Goal: Information Seeking & Learning: Learn about a topic

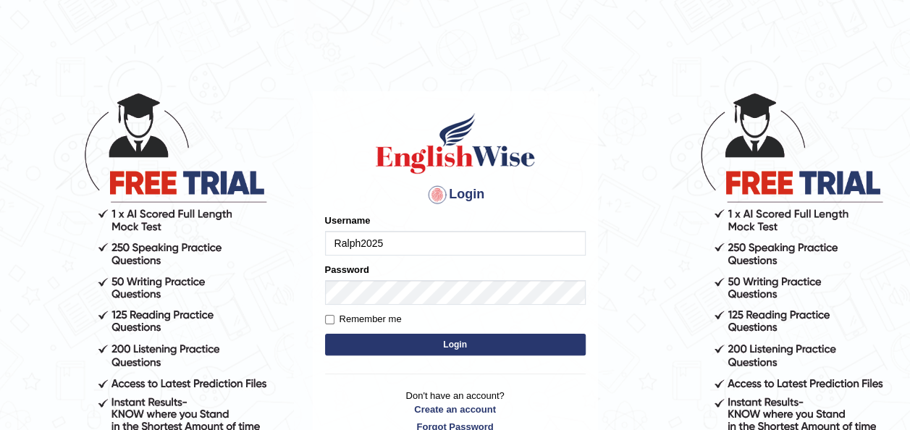
type input "Ralph2025"
click at [380, 314] on label "Remember me" at bounding box center [363, 319] width 77 height 14
click at [335, 315] on input "Remember me" at bounding box center [329, 319] width 9 height 9
checkbox input "true"
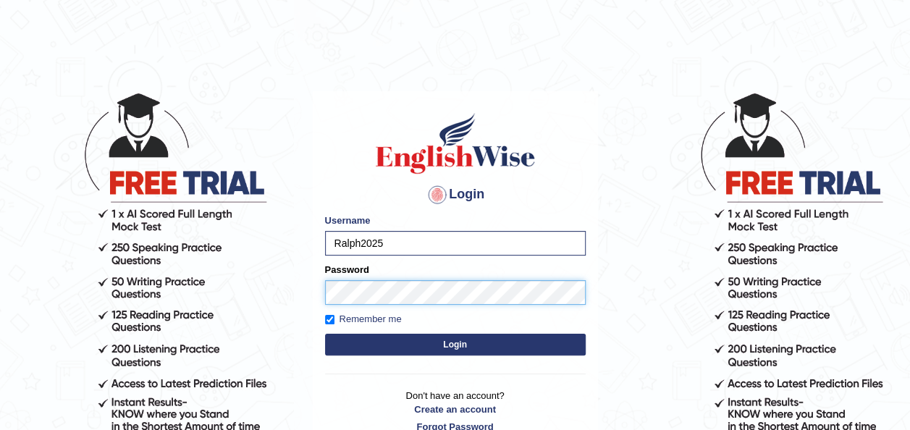
click at [325, 334] on button "Login" at bounding box center [455, 345] width 261 height 22
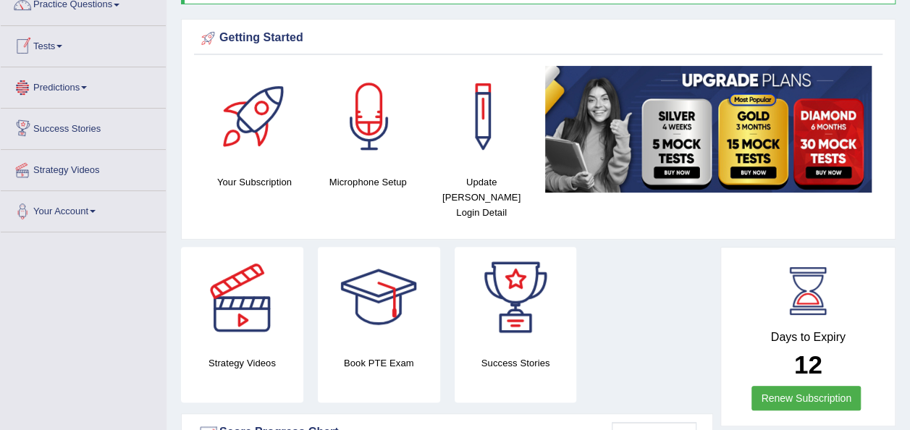
scroll to position [115, 0]
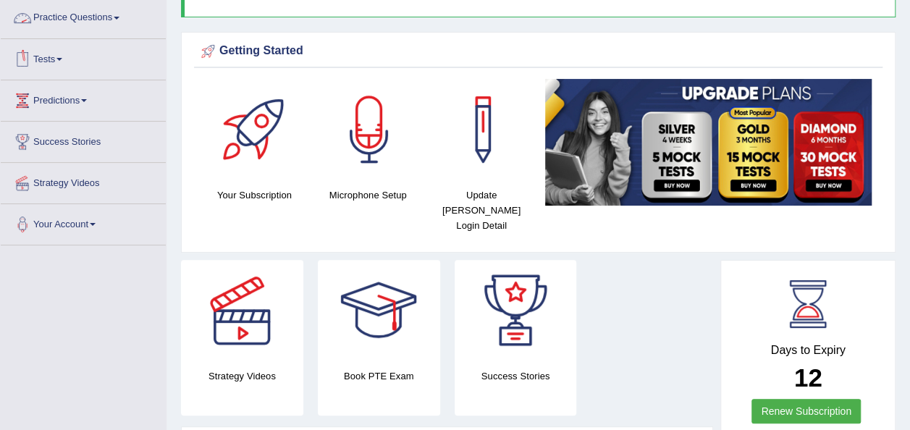
click at [108, 15] on link "Practice Questions" at bounding box center [83, 16] width 165 height 36
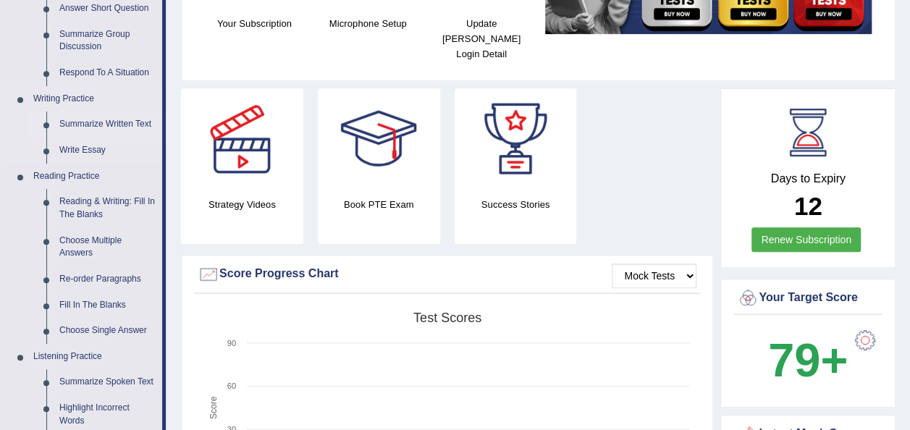
scroll to position [288, 0]
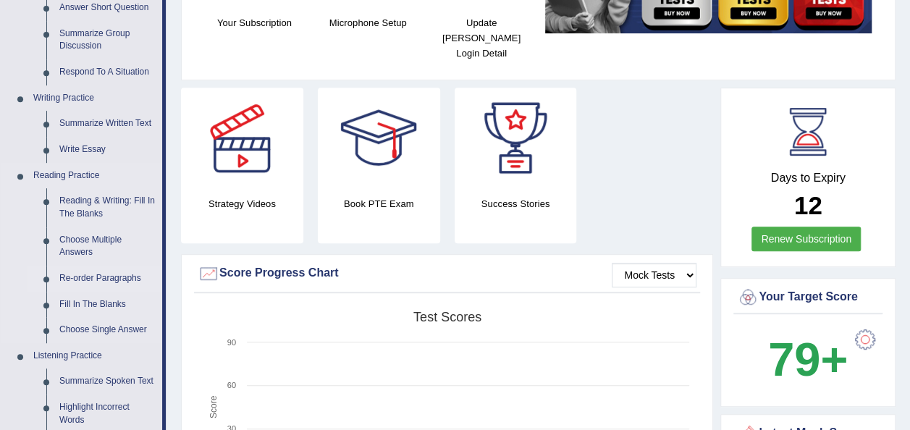
click at [104, 278] on link "Re-order Paragraphs" at bounding box center [107, 279] width 109 height 26
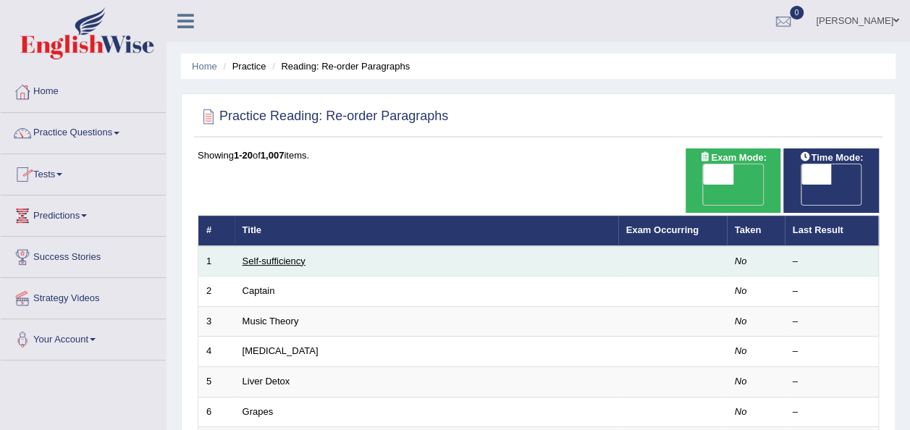
click at [272, 256] on link "Self-sufficiency" at bounding box center [274, 261] width 63 height 11
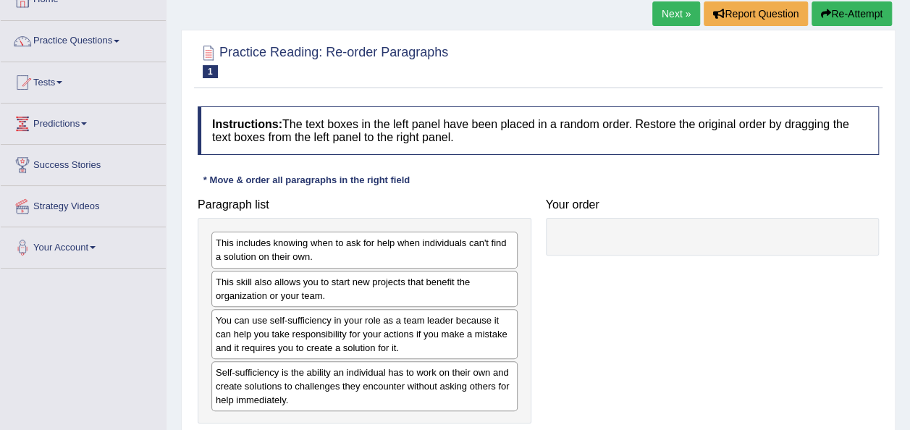
scroll to position [118, 0]
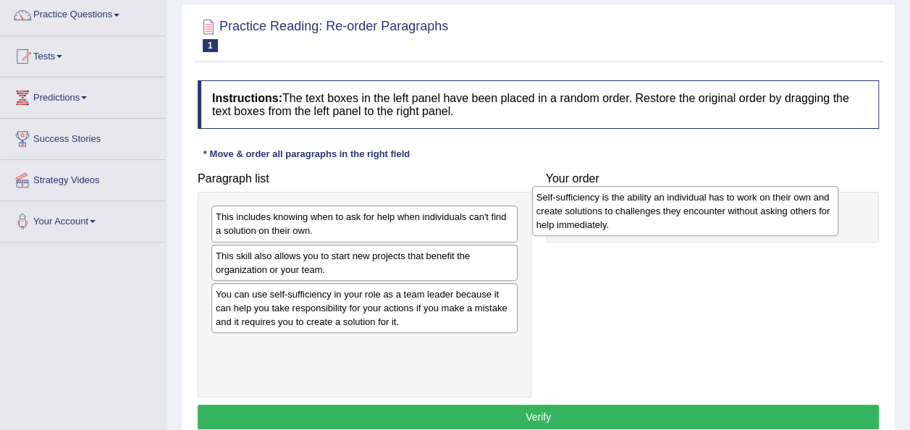
drag, startPoint x: 416, startPoint y: 364, endPoint x: 740, endPoint y: 217, distance: 355.6
click at [740, 217] on div "Self-sufficiency is the ability an individual has to work on their own and crea…" at bounding box center [685, 211] width 306 height 50
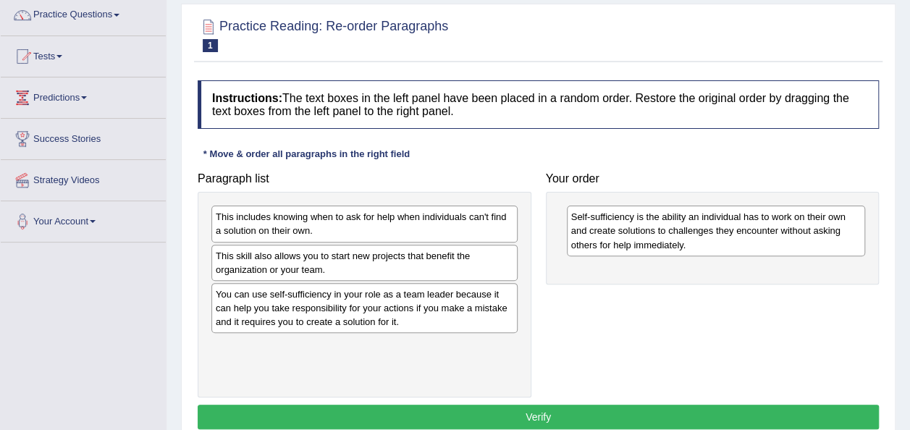
click at [469, 323] on div "You can use self-sufficiency in your role as a team leader because it can help …" at bounding box center [364, 308] width 306 height 50
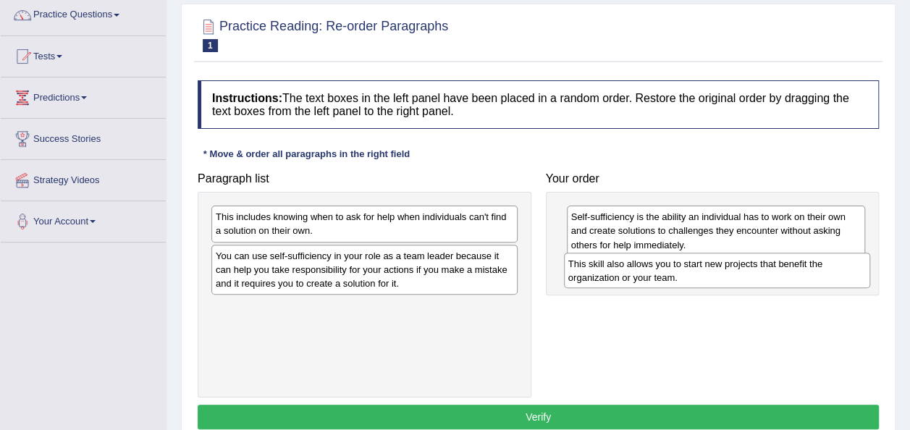
drag, startPoint x: 372, startPoint y: 264, endPoint x: 724, endPoint y: 275, distance: 352.2
click at [724, 275] on div "This skill also allows you to start new projects that benefit the organization …" at bounding box center [717, 271] width 306 height 36
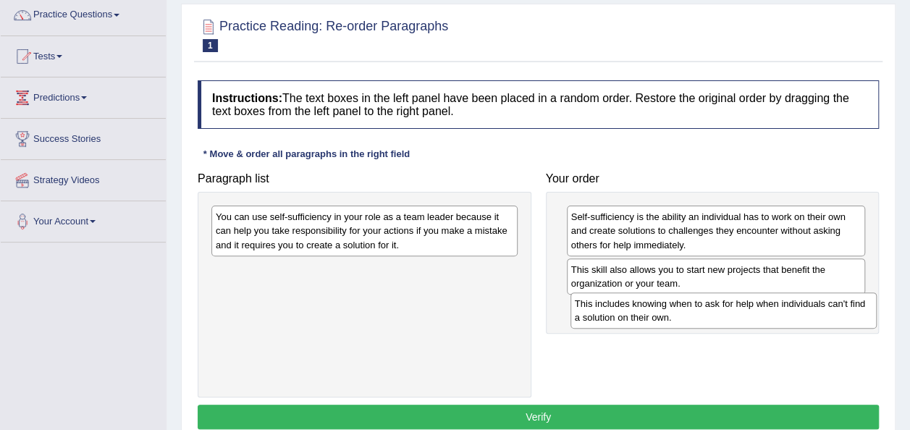
drag, startPoint x: 461, startPoint y: 229, endPoint x: 852, endPoint y: 319, distance: 402.0
click at [852, 319] on div "This includes knowing when to ask for help when individuals can't find a soluti…" at bounding box center [724, 311] width 306 height 36
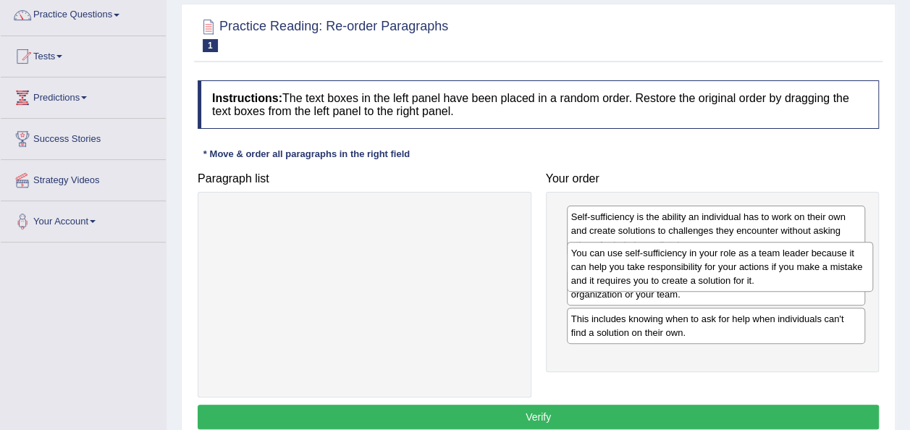
drag, startPoint x: 443, startPoint y: 235, endPoint x: 800, endPoint y: 269, distance: 358.7
click at [800, 269] on div "You can use self-sufficiency in your role as a team leader because it can help …" at bounding box center [720, 267] width 306 height 50
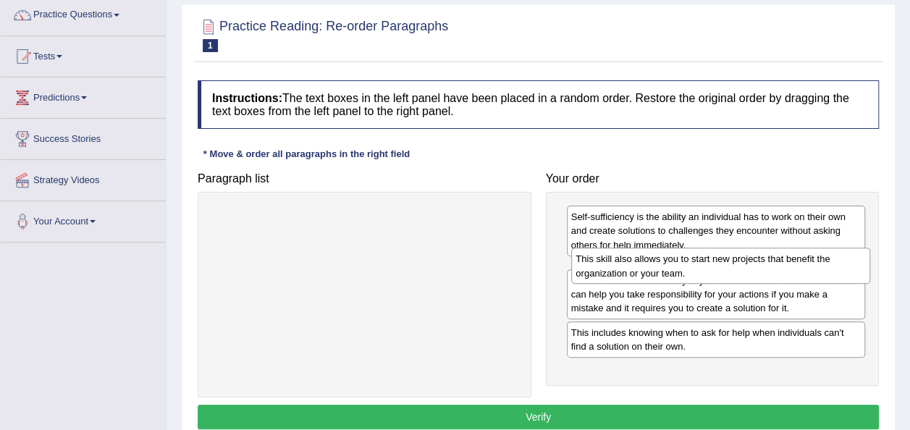
drag, startPoint x: 694, startPoint y: 327, endPoint x: 695, endPoint y: 261, distance: 65.9
click at [695, 261] on div "This skill also allows you to start new projects that benefit the organization …" at bounding box center [720, 266] width 299 height 36
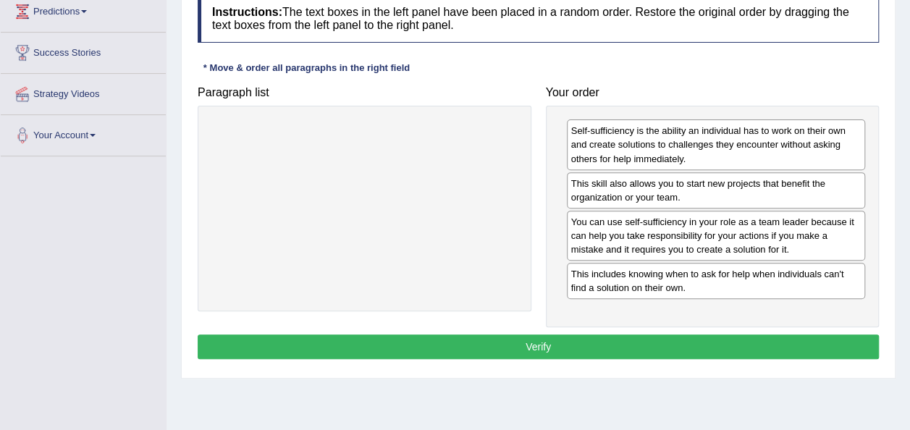
scroll to position [199, 0]
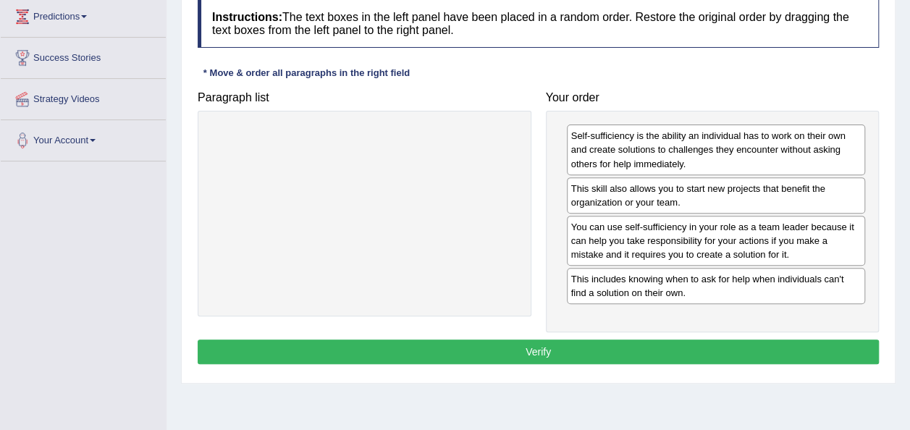
click at [664, 340] on button "Verify" at bounding box center [539, 352] width 682 height 25
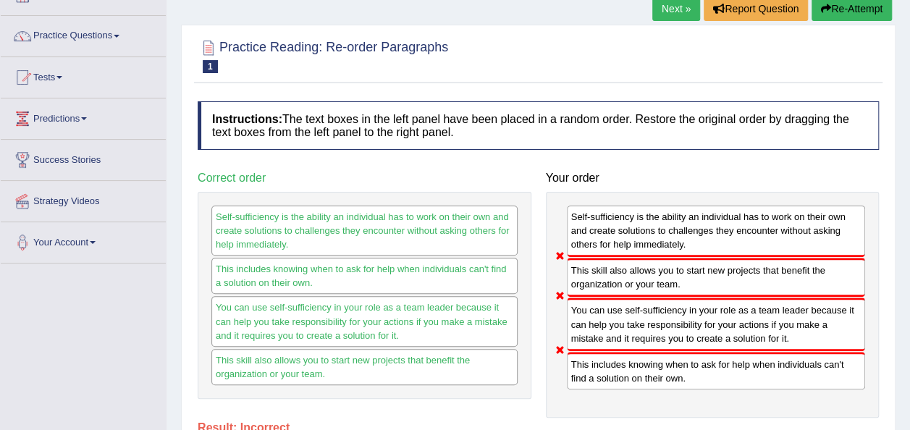
scroll to position [99, 0]
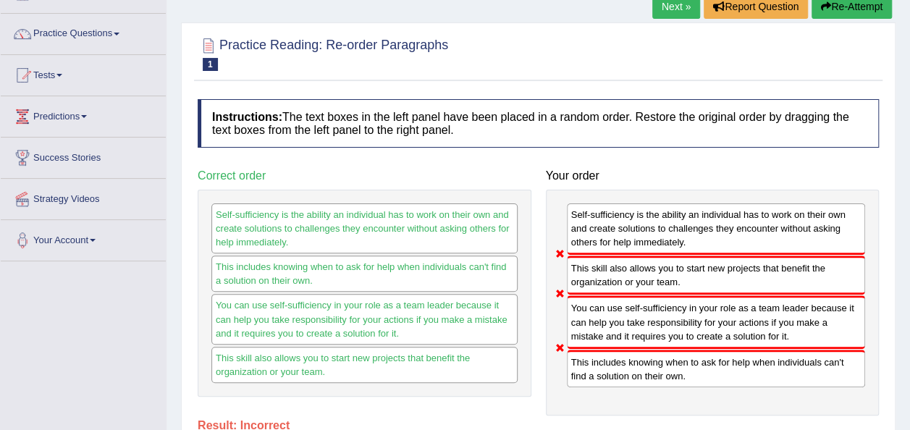
click at [834, 7] on button "Re-Attempt" at bounding box center [852, 6] width 80 height 25
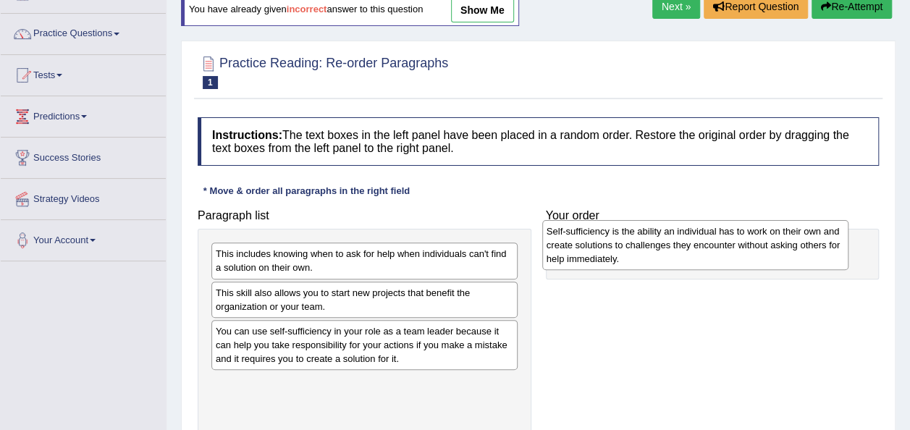
drag, startPoint x: 297, startPoint y: 393, endPoint x: 630, endPoint y: 248, distance: 363.6
click at [630, 248] on div "Self-sufficiency is the ability an individual has to work on their own and crea…" at bounding box center [695, 245] width 306 height 50
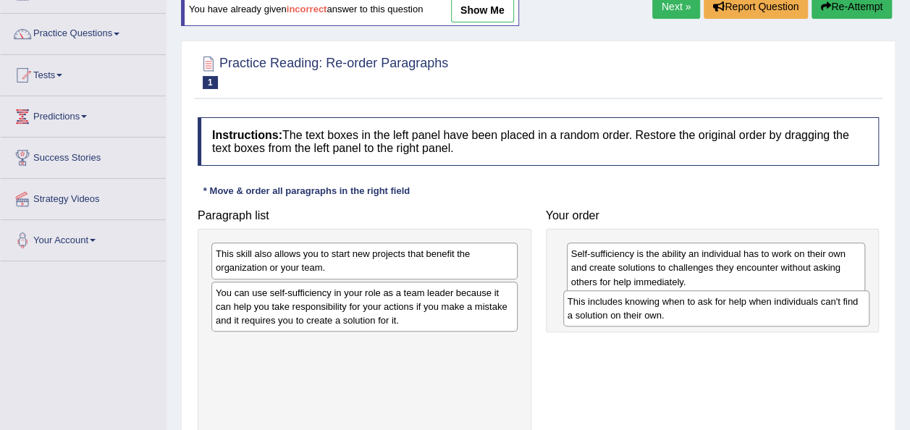
drag, startPoint x: 374, startPoint y: 272, endPoint x: 737, endPoint y: 310, distance: 364.9
click at [737, 310] on div "This includes knowing when to ask for help when individuals can't find a soluti…" at bounding box center [716, 308] width 306 height 36
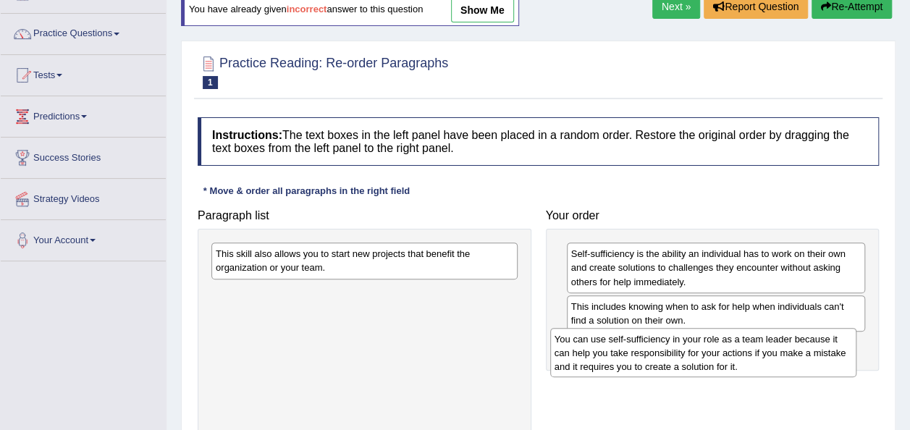
drag, startPoint x: 407, startPoint y: 311, endPoint x: 750, endPoint y: 358, distance: 346.5
click at [750, 358] on div "You can use self-sufficiency in your role as a team leader because it can help …" at bounding box center [703, 353] width 306 height 50
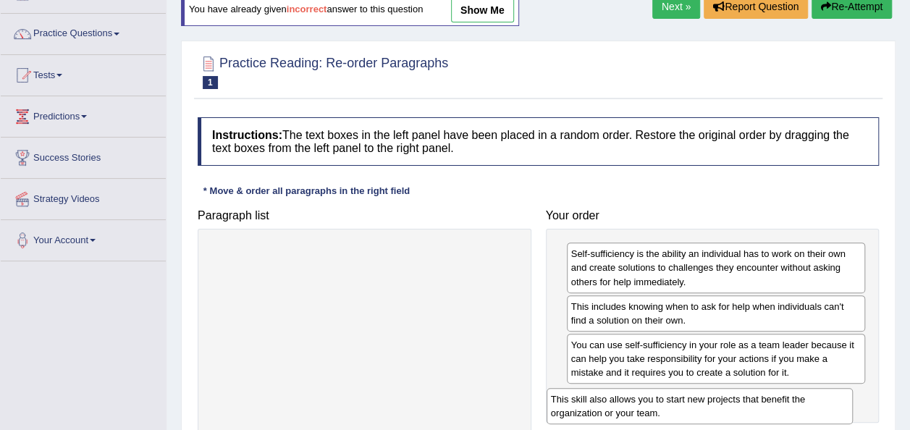
drag, startPoint x: 364, startPoint y: 260, endPoint x: 701, endPoint y: 402, distance: 366.2
click at [701, 402] on div "This skill also allows you to start new projects that benefit the organization …" at bounding box center [700, 406] width 306 height 36
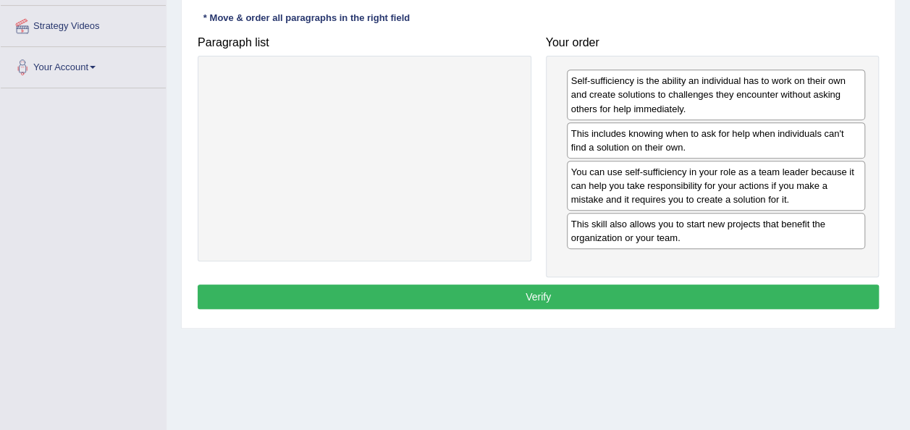
scroll to position [277, 0]
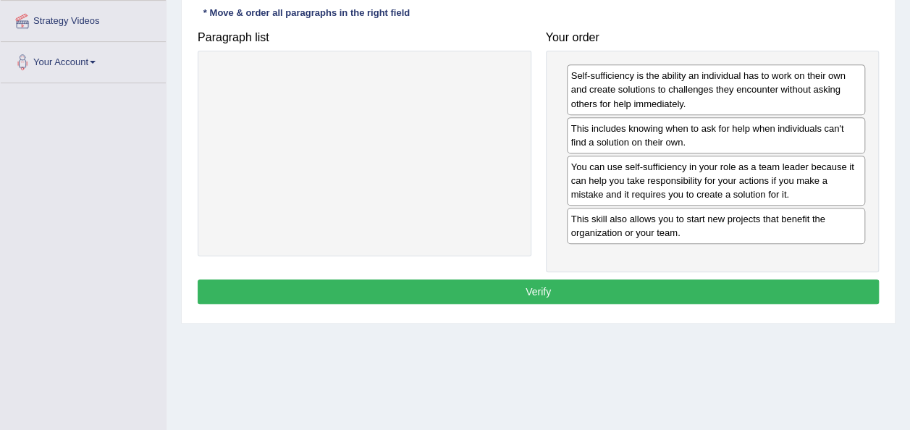
click at [627, 299] on button "Verify" at bounding box center [539, 292] width 682 height 25
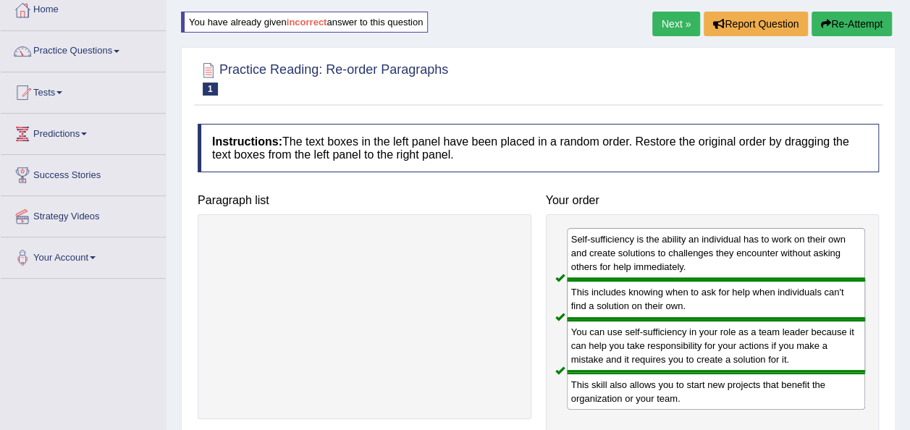
scroll to position [74, 0]
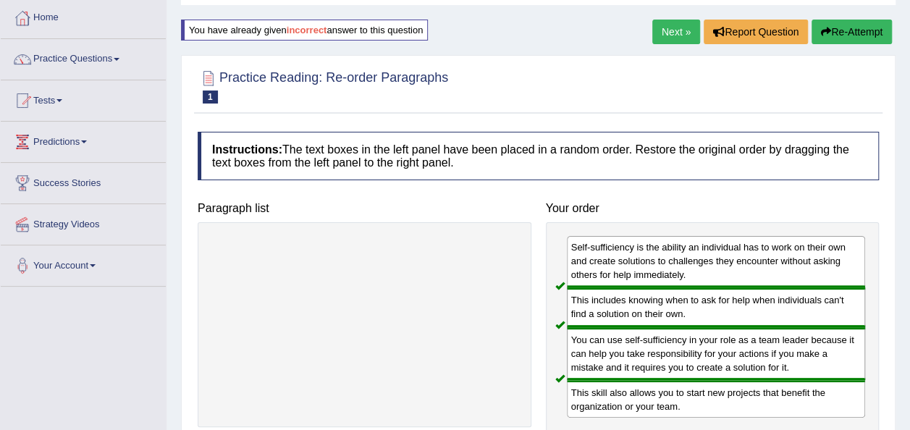
click at [682, 35] on link "Next »" at bounding box center [677, 32] width 48 height 25
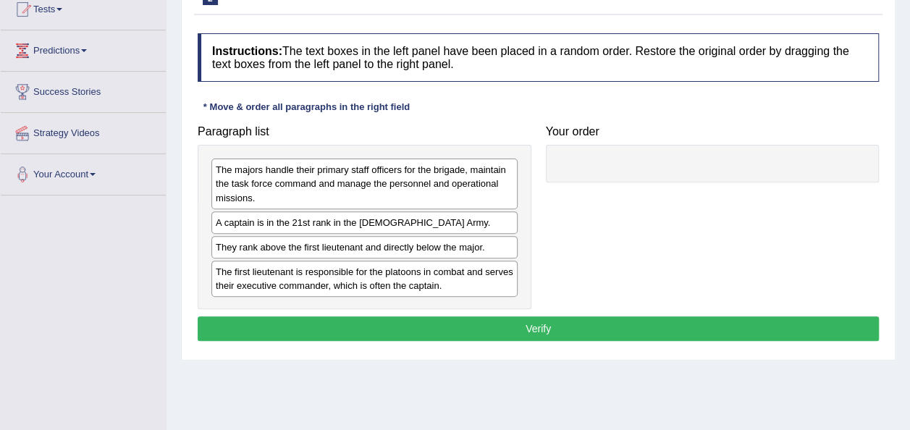
scroll to position [166, 0]
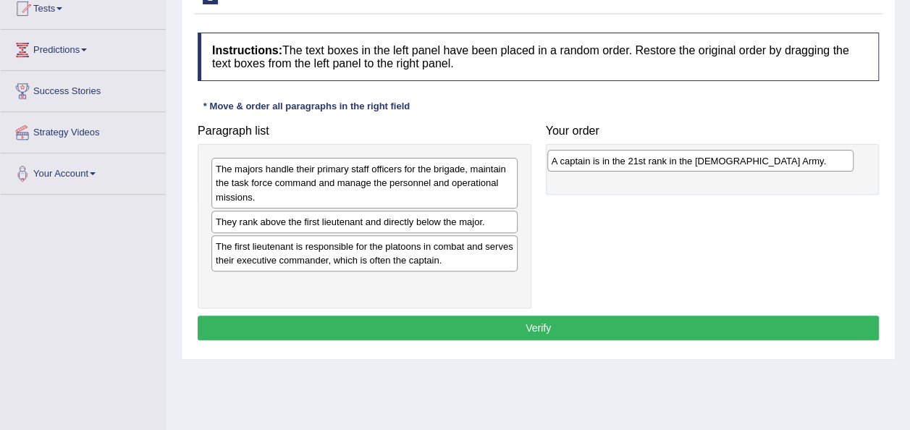
drag, startPoint x: 359, startPoint y: 225, endPoint x: 695, endPoint y: 164, distance: 341.4
click at [695, 164] on div "A captain is in the 21st rank in the US Army." at bounding box center [701, 161] width 306 height 22
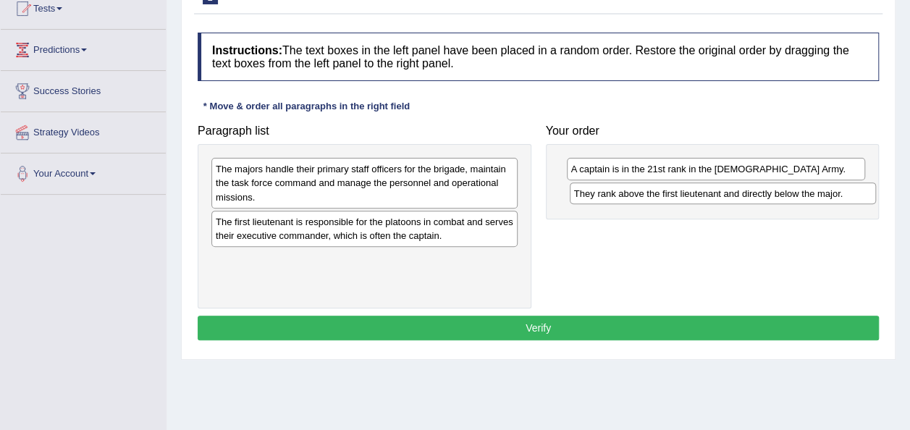
drag, startPoint x: 474, startPoint y: 224, endPoint x: 863, endPoint y: 194, distance: 390.1
click at [863, 194] on div "They rank above the first lieutenant and directly below the major." at bounding box center [723, 194] width 306 height 22
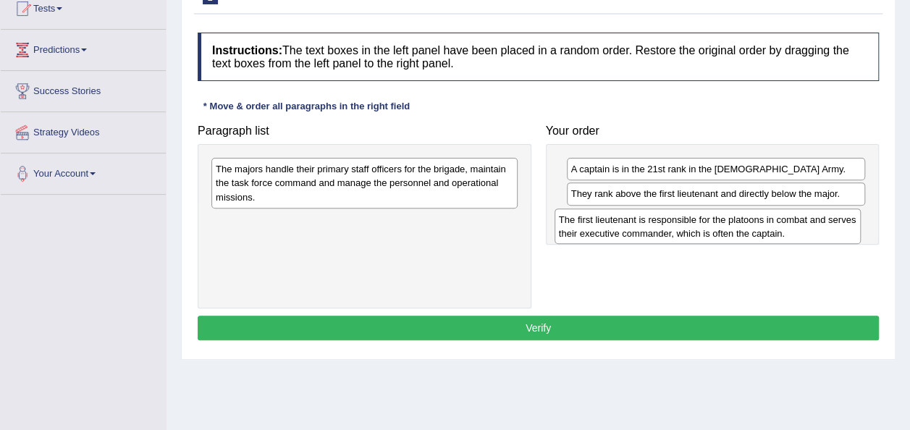
drag, startPoint x: 438, startPoint y: 235, endPoint x: 782, endPoint y: 233, distance: 344.0
click at [782, 233] on div "The first lieutenant is responsible for the platoons in combat and serves their…" at bounding box center [708, 227] width 306 height 36
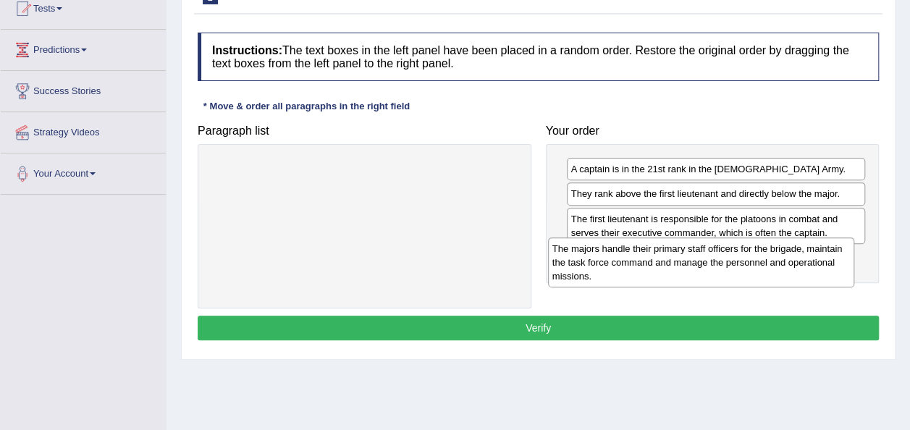
drag, startPoint x: 443, startPoint y: 190, endPoint x: 795, endPoint y: 269, distance: 360.7
click at [795, 269] on div "The majors handle their primary staff officers for the brigade, maintain the ta…" at bounding box center [701, 263] width 306 height 50
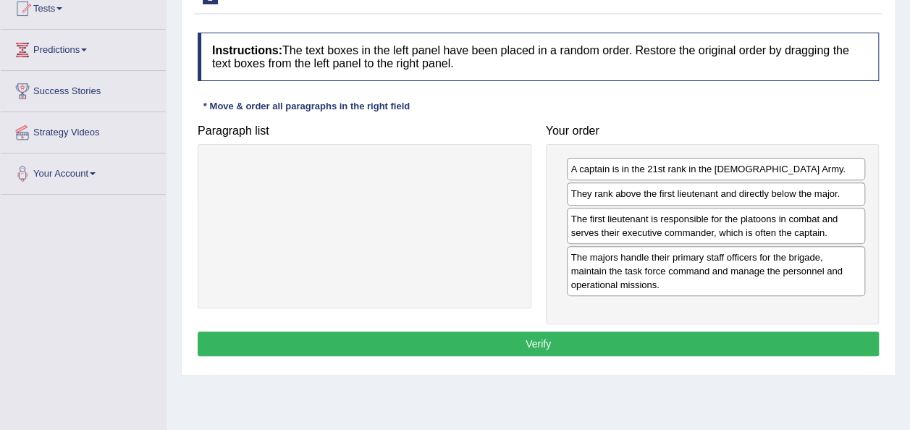
click at [600, 336] on button "Verify" at bounding box center [539, 344] width 682 height 25
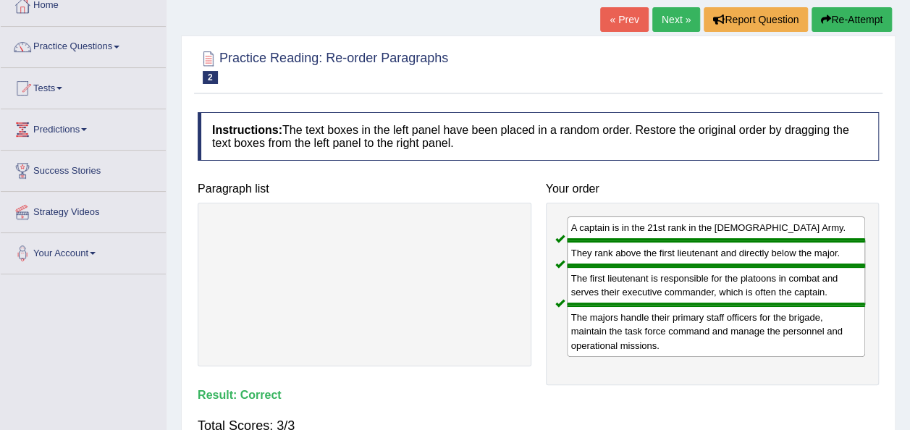
scroll to position [85, 0]
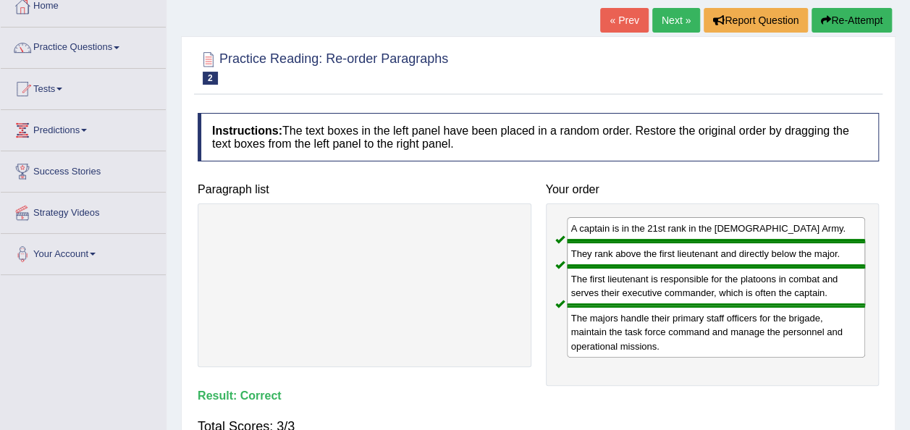
click at [674, 25] on link "Next »" at bounding box center [677, 20] width 48 height 25
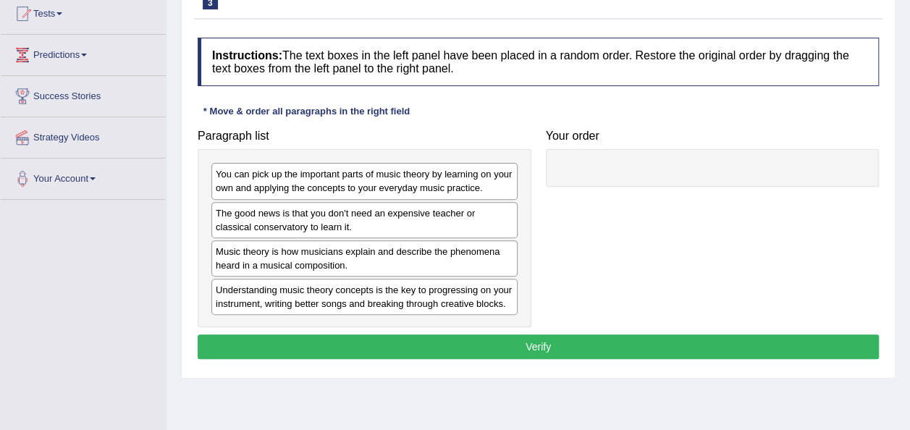
scroll to position [162, 0]
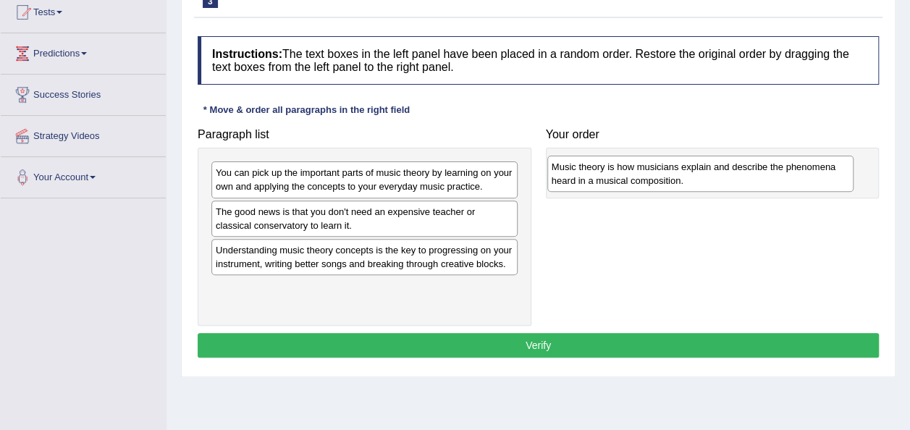
drag, startPoint x: 374, startPoint y: 251, endPoint x: 710, endPoint y: 169, distance: 345.9
click at [710, 169] on div "Music theory is how musicians explain and describe the phenomena heard in a mus…" at bounding box center [701, 174] width 306 height 36
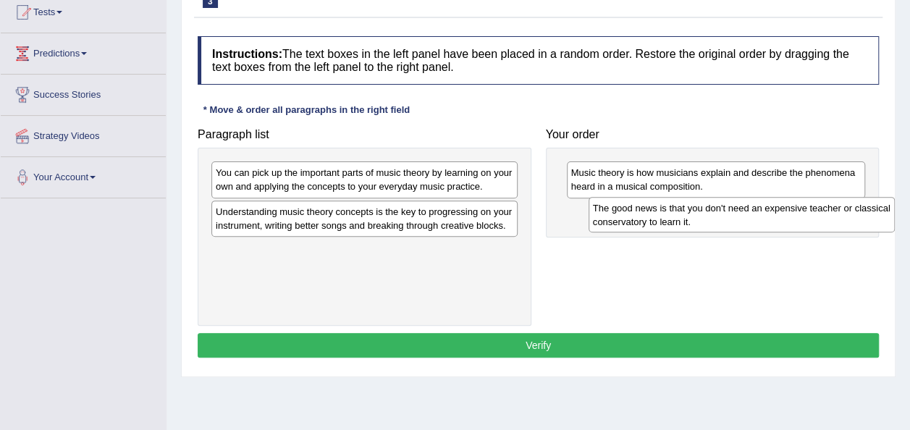
drag, startPoint x: 372, startPoint y: 229, endPoint x: 747, endPoint y: 225, distance: 375.2
click at [747, 225] on div "The good news is that you don't need an expensive teacher or classical conserva…" at bounding box center [742, 215] width 306 height 36
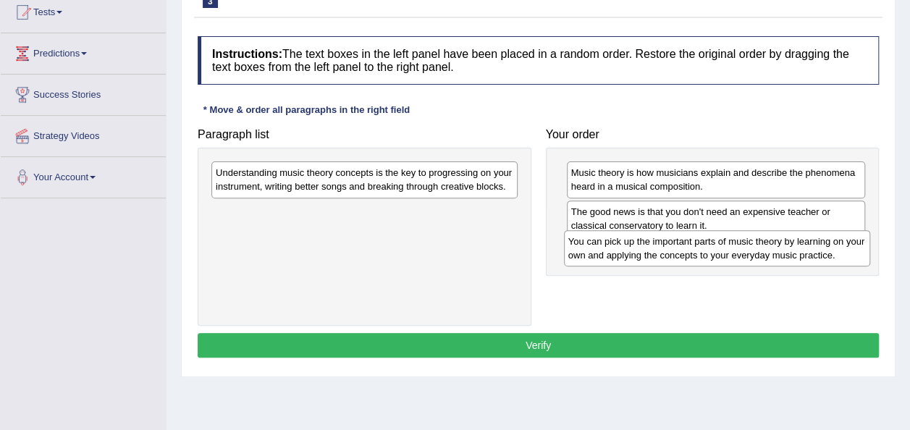
drag, startPoint x: 458, startPoint y: 187, endPoint x: 808, endPoint y: 255, distance: 356.4
click at [808, 255] on div "You can pick up the important parts of music theory by learning on your own and…" at bounding box center [717, 248] width 306 height 36
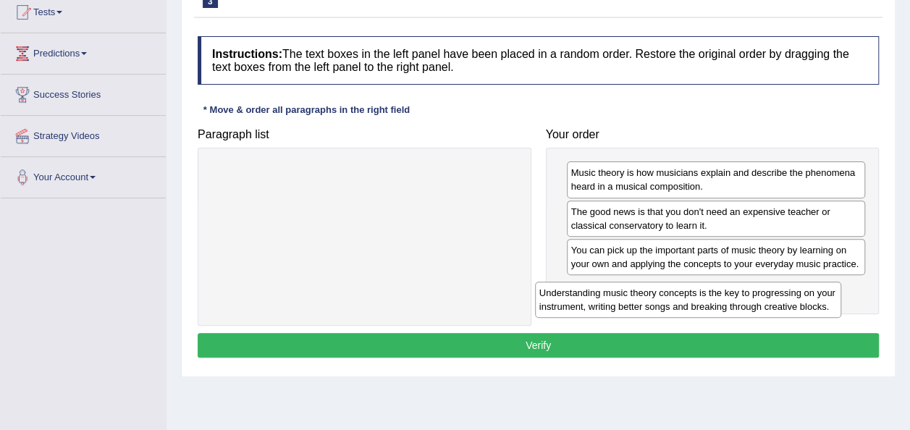
drag, startPoint x: 477, startPoint y: 188, endPoint x: 836, endPoint y: 306, distance: 377.2
click at [836, 306] on div "Understanding music theory concepts is the key to progressing on your instrumen…" at bounding box center [688, 300] width 306 height 36
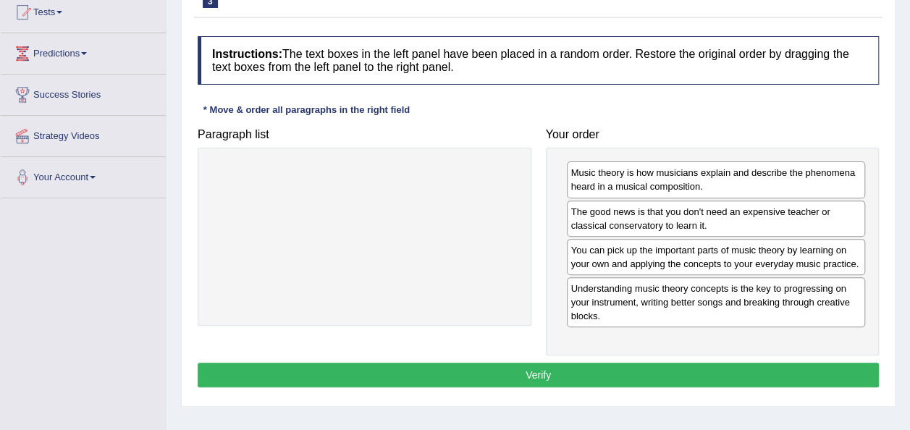
click at [666, 375] on button "Verify" at bounding box center [539, 375] width 682 height 25
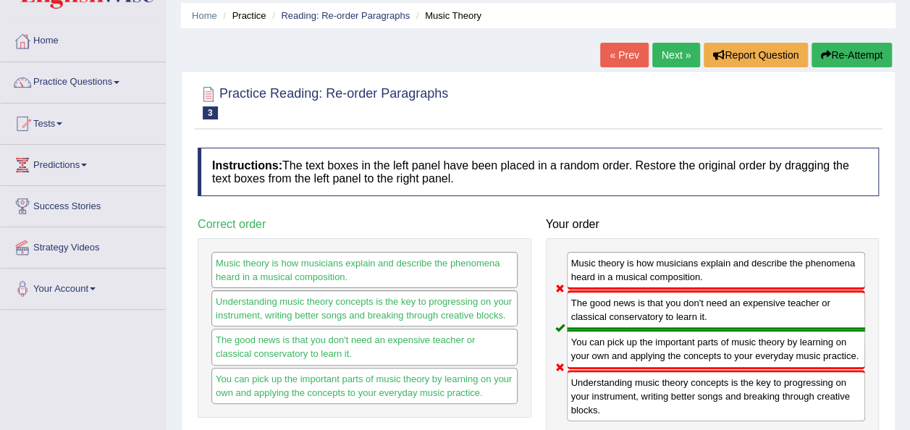
scroll to position [48, 0]
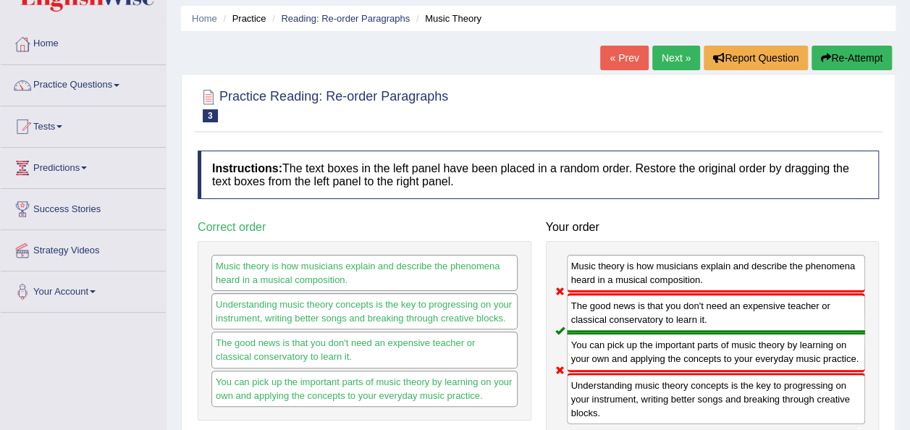
click at [845, 61] on button "Re-Attempt" at bounding box center [852, 58] width 80 height 25
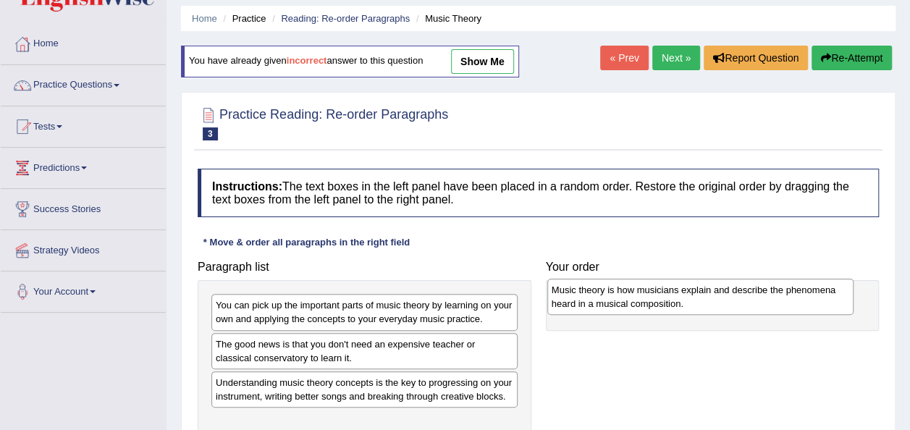
drag, startPoint x: 411, startPoint y: 393, endPoint x: 747, endPoint y: 300, distance: 347.9
click at [747, 300] on div "Music theory is how musicians explain and describe the phenomena heard in a mus…" at bounding box center [701, 297] width 306 height 36
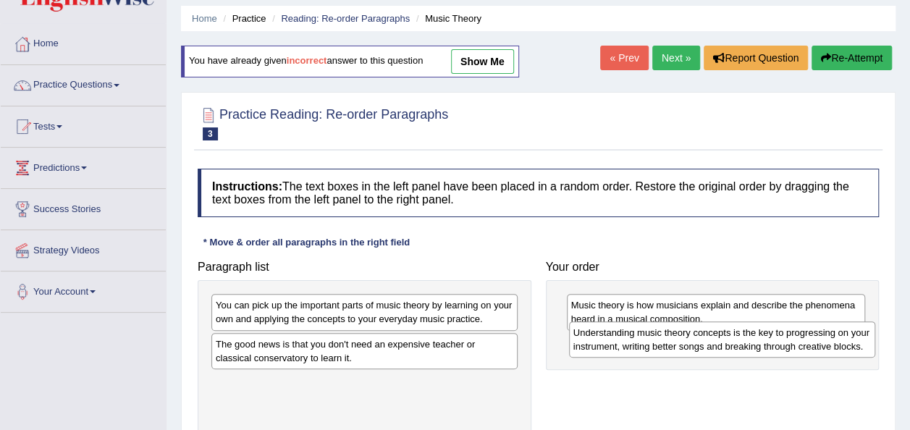
drag, startPoint x: 458, startPoint y: 399, endPoint x: 816, endPoint y: 351, distance: 361.1
click at [816, 351] on div "Understanding music theory concepts is the key to progressing on your instrumen…" at bounding box center [722, 340] width 306 height 36
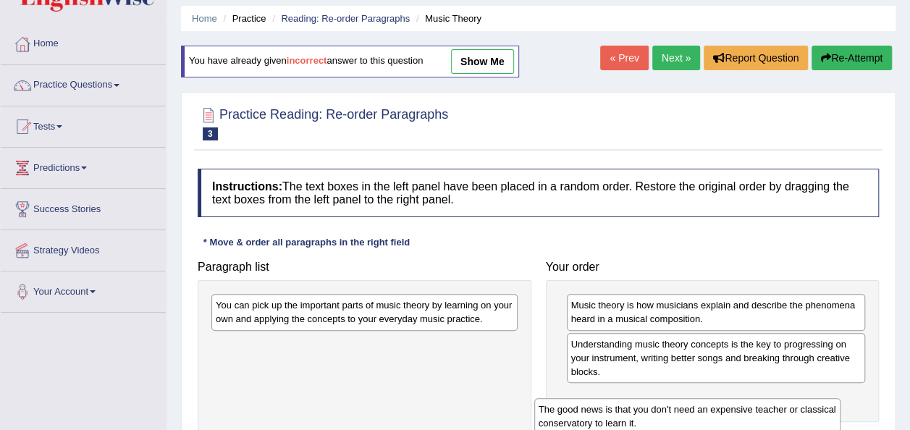
drag, startPoint x: 440, startPoint y: 351, endPoint x: 784, endPoint y: 416, distance: 350.3
click at [784, 416] on div "The good news is that you don't need an expensive teacher or classical conserva…" at bounding box center [688, 416] width 306 height 36
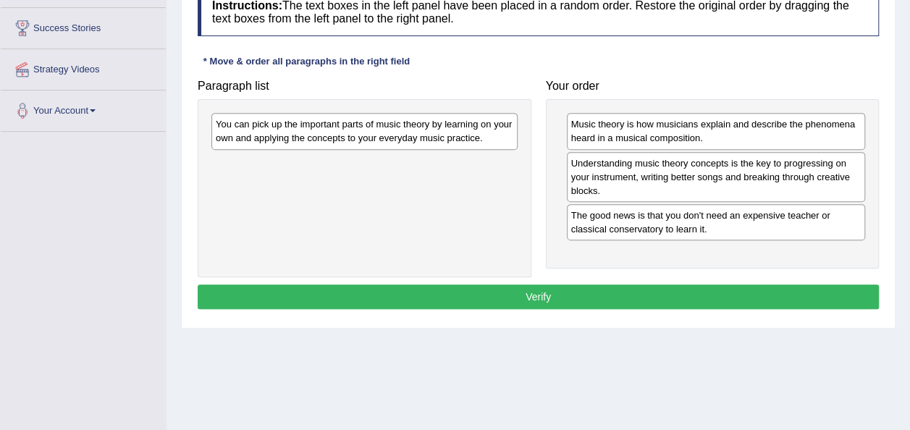
scroll to position [232, 0]
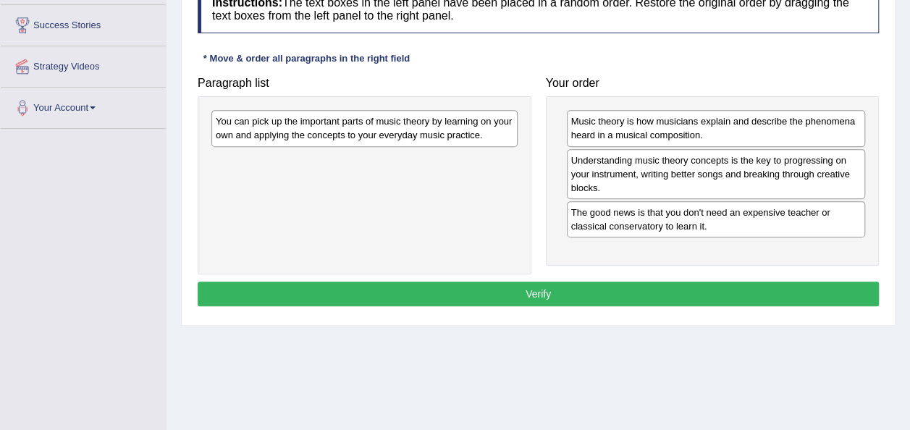
click at [432, 134] on div "You can pick up the important parts of music theory by learning on your own and…" at bounding box center [364, 128] width 306 height 36
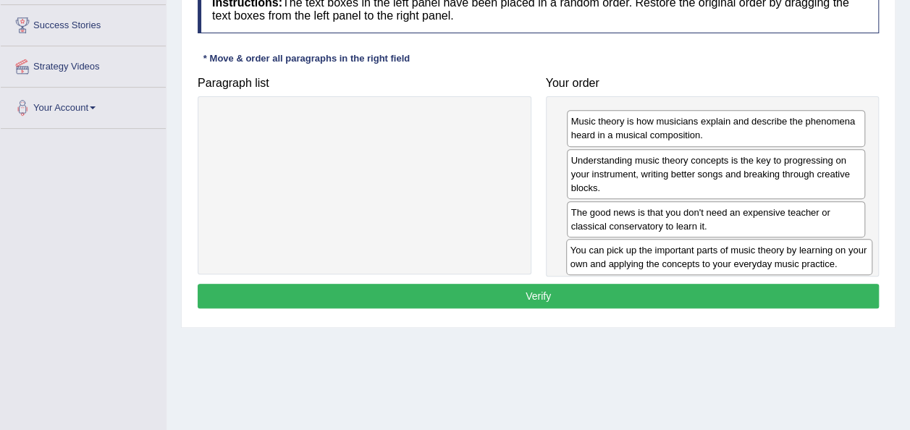
drag, startPoint x: 432, startPoint y: 134, endPoint x: 803, endPoint y: 261, distance: 391.9
click at [803, 261] on div "You can pick up the important parts of music theory by learning on your own and…" at bounding box center [719, 257] width 306 height 36
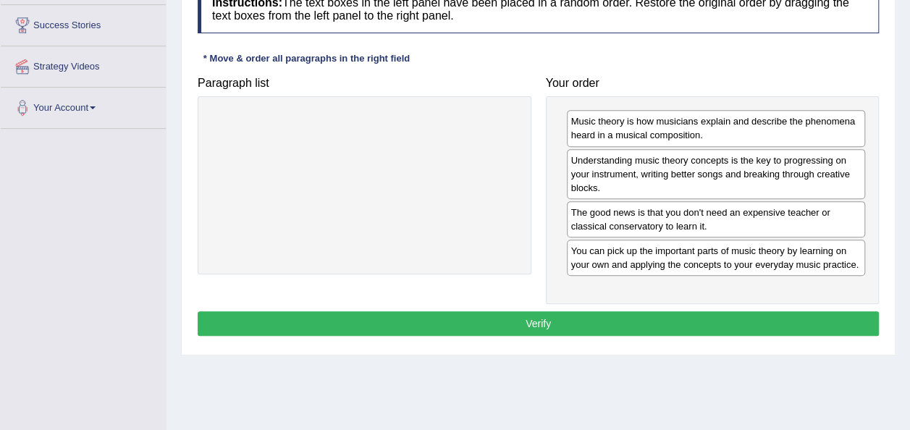
click at [692, 329] on button "Verify" at bounding box center [539, 323] width 682 height 25
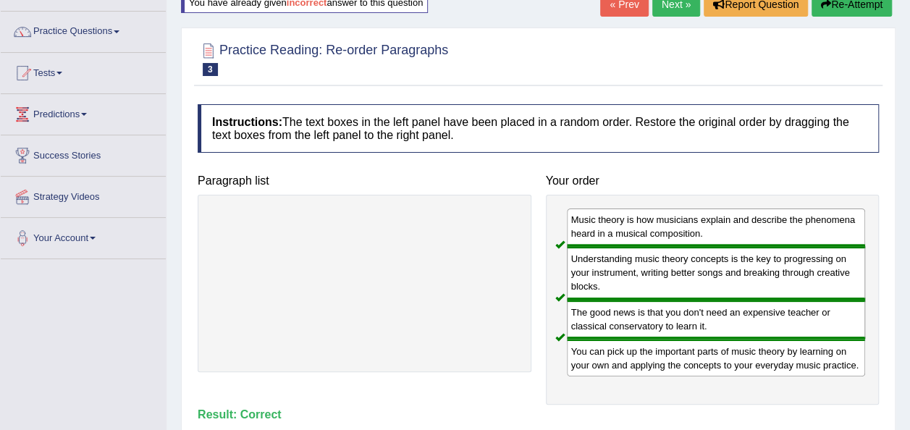
scroll to position [104, 0]
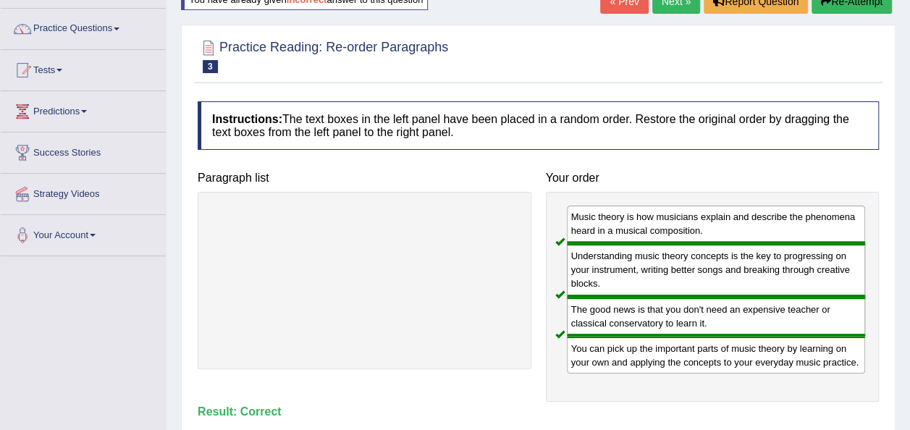
click at [681, 9] on link "Next »" at bounding box center [677, 1] width 48 height 25
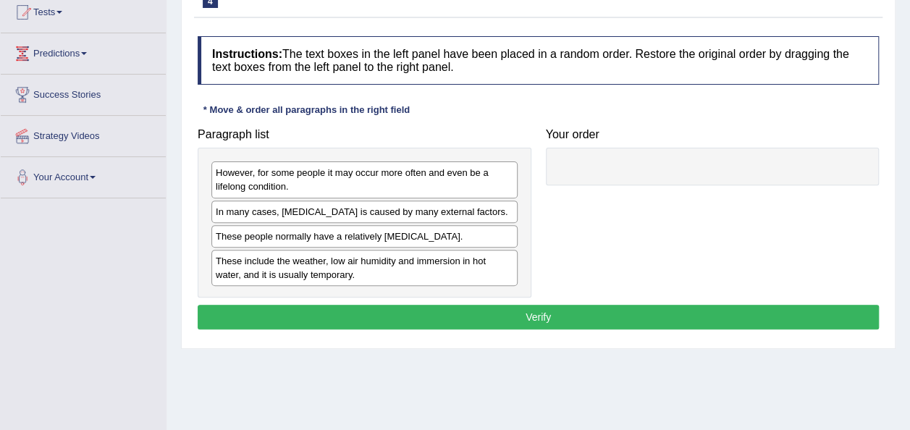
scroll to position [166, 0]
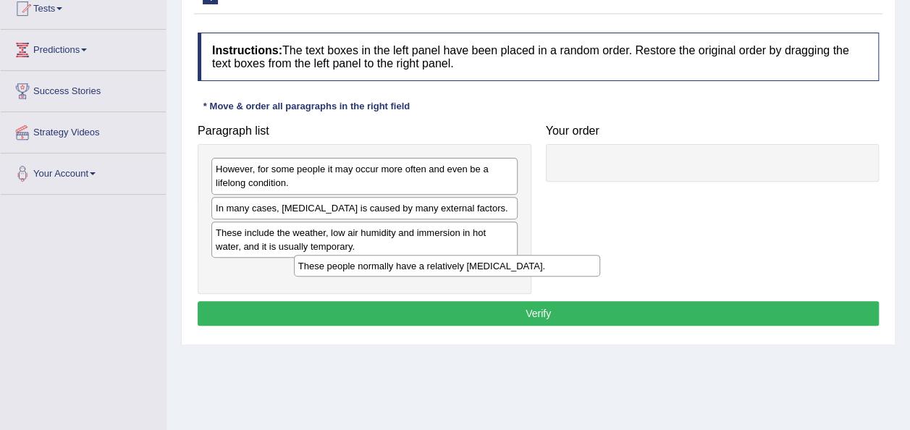
drag, startPoint x: 449, startPoint y: 229, endPoint x: 520, endPoint y: 264, distance: 79.0
click at [520, 264] on div "These people normally have a relatively [MEDICAL_DATA]." at bounding box center [447, 266] width 306 height 22
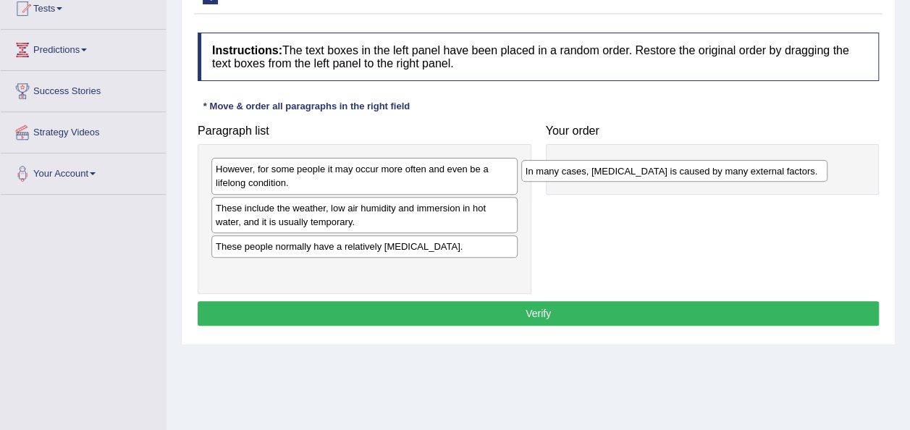
drag, startPoint x: 477, startPoint y: 210, endPoint x: 795, endPoint y: 171, distance: 321.1
click at [795, 171] on div "In many cases, [MEDICAL_DATA] is caused by many external factors." at bounding box center [674, 171] width 306 height 22
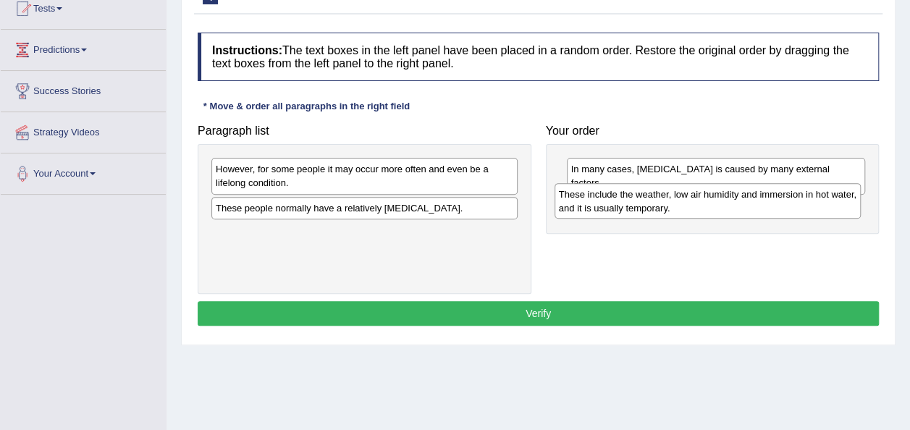
drag, startPoint x: 452, startPoint y: 225, endPoint x: 795, endPoint y: 210, distance: 343.7
click at [795, 210] on div "These include the weather, low air humidity and immersion in hot water, and it …" at bounding box center [708, 201] width 306 height 36
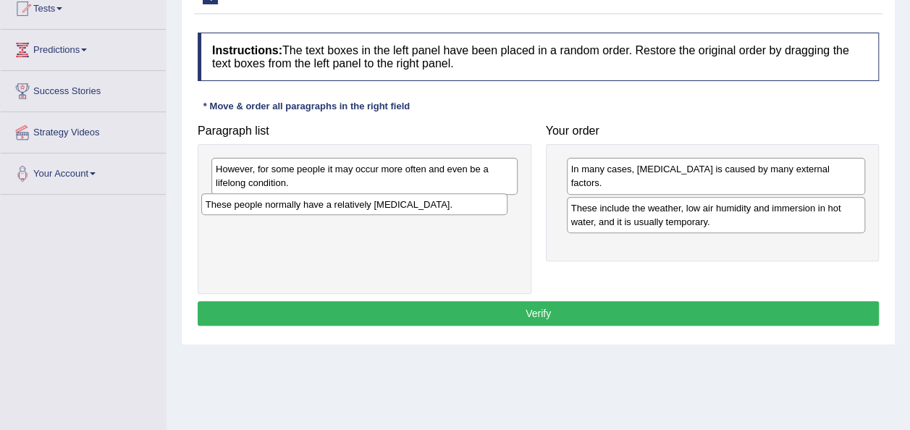
drag, startPoint x: 422, startPoint y: 214, endPoint x: 411, endPoint y: 210, distance: 11.5
click at [411, 210] on div "These people normally have a relatively [MEDICAL_DATA]." at bounding box center [354, 204] width 306 height 22
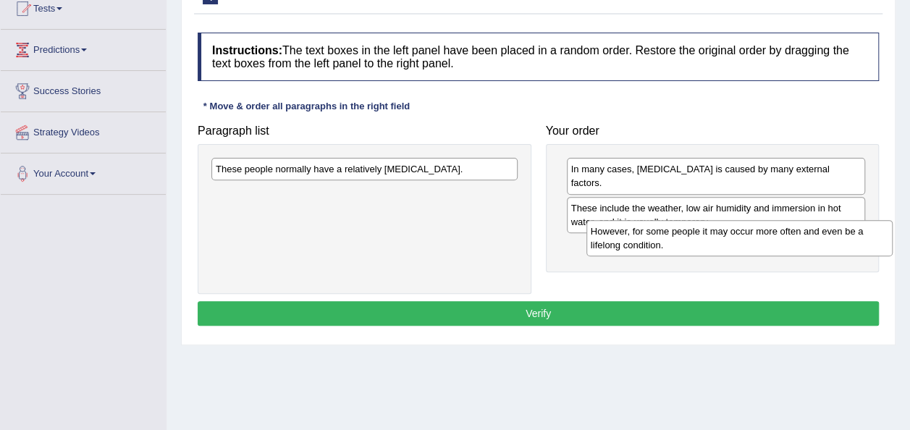
drag, startPoint x: 429, startPoint y: 191, endPoint x: 837, endPoint y: 246, distance: 411.5
click at [837, 246] on div "However, for some people it may occur more often and even be a lifelong conditi…" at bounding box center [740, 238] width 306 height 36
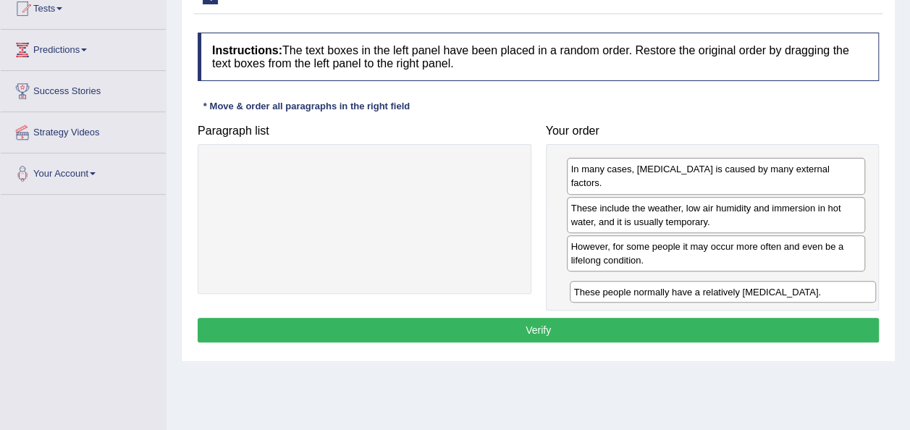
drag, startPoint x: 458, startPoint y: 170, endPoint x: 831, endPoint y: 275, distance: 387.5
click at [831, 281] on div "These people normally have a relatively [MEDICAL_DATA]." at bounding box center [723, 292] width 306 height 22
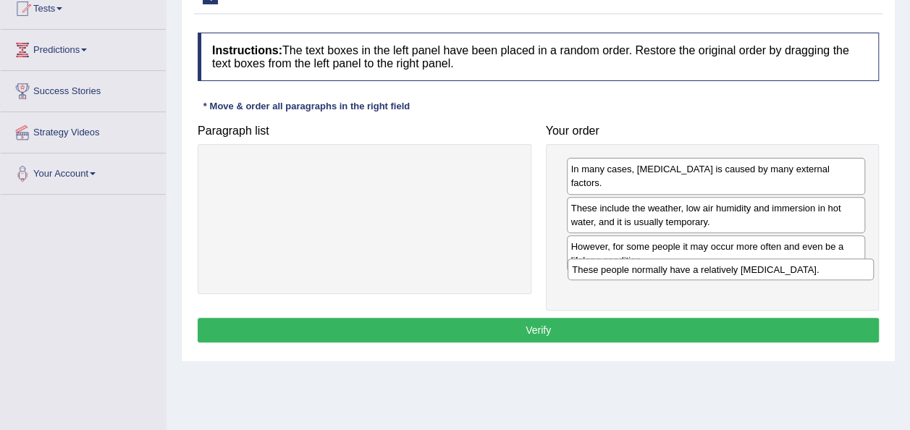
click at [831, 275] on div "These people normally have a relatively [MEDICAL_DATA]." at bounding box center [721, 270] width 306 height 22
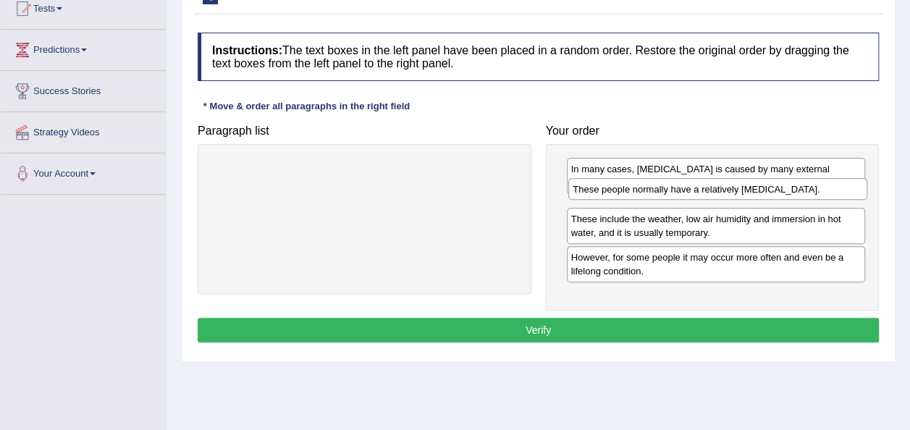
drag, startPoint x: 645, startPoint y: 267, endPoint x: 647, endPoint y: 187, distance: 80.4
click at [647, 187] on div "These people normally have a relatively sensitive skin." at bounding box center [718, 189] width 299 height 22
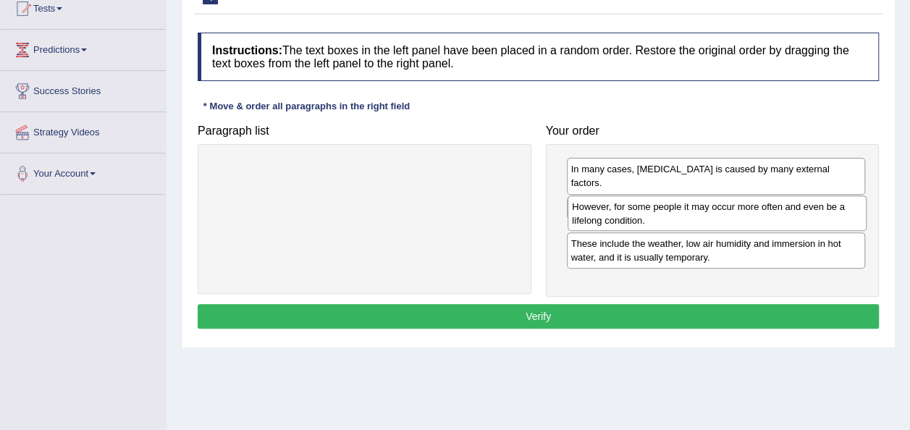
drag, startPoint x: 636, startPoint y: 256, endPoint x: 637, endPoint y: 208, distance: 48.5
click at [637, 208] on div "However, for some people it may occur more often and even be a lifelong conditi…" at bounding box center [717, 214] width 299 height 36
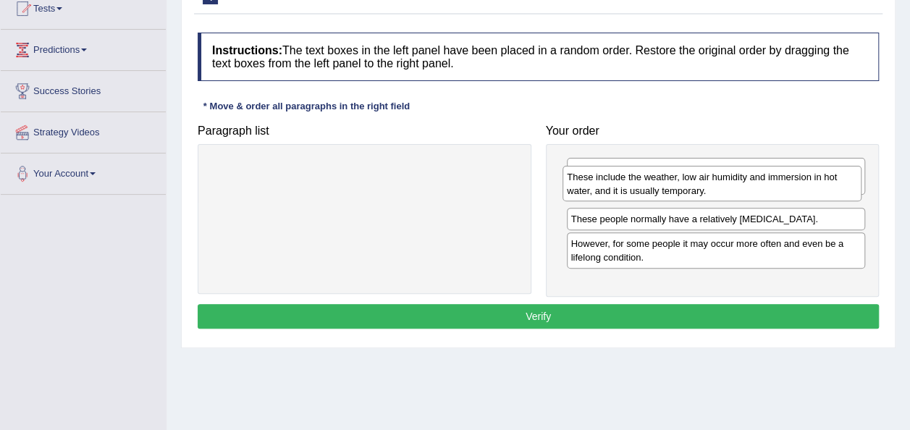
drag, startPoint x: 637, startPoint y: 261, endPoint x: 634, endPoint y: 181, distance: 79.8
click at [634, 181] on div "These include the weather, low air humidity and immersion in hot water, and it …" at bounding box center [712, 184] width 299 height 36
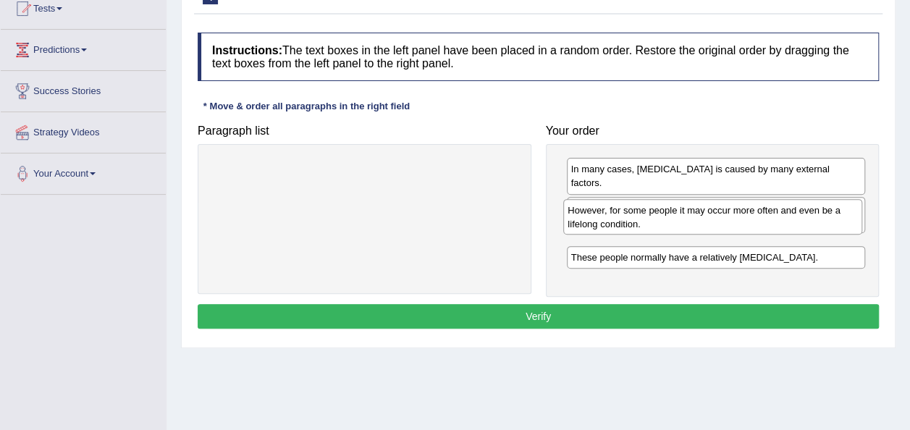
drag, startPoint x: 645, startPoint y: 266, endPoint x: 642, endPoint y: 220, distance: 45.7
click at [642, 220] on div "However, for some people it may occur more often and even be a lifelong conditi…" at bounding box center [712, 217] width 299 height 36
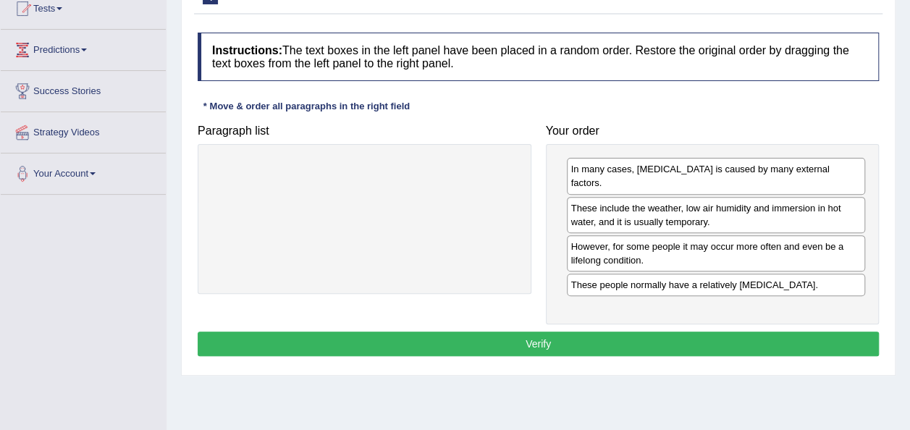
click at [610, 332] on button "Verify" at bounding box center [539, 344] width 682 height 25
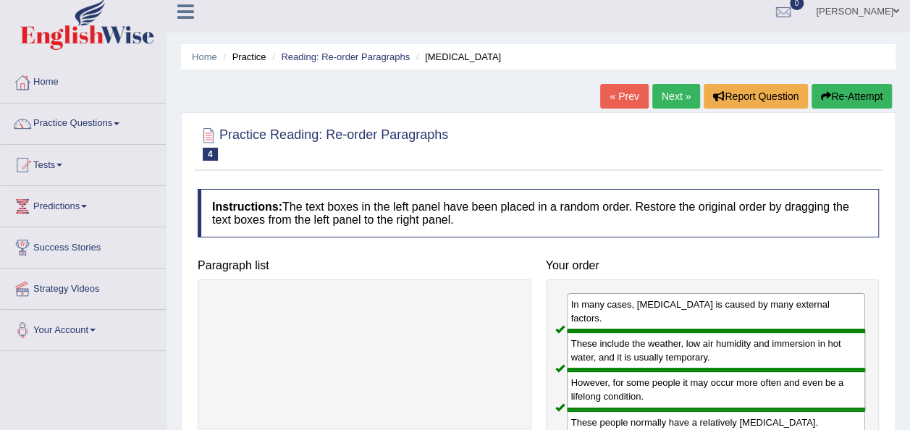
scroll to position [7, 0]
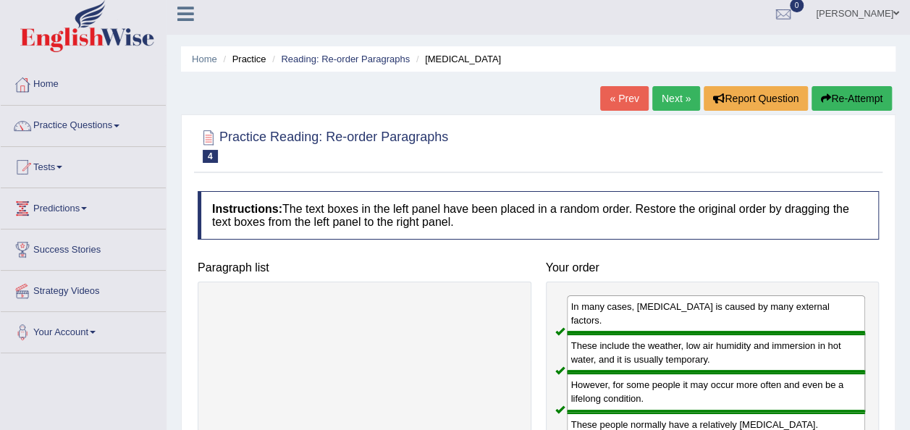
click at [670, 99] on link "Next »" at bounding box center [677, 98] width 48 height 25
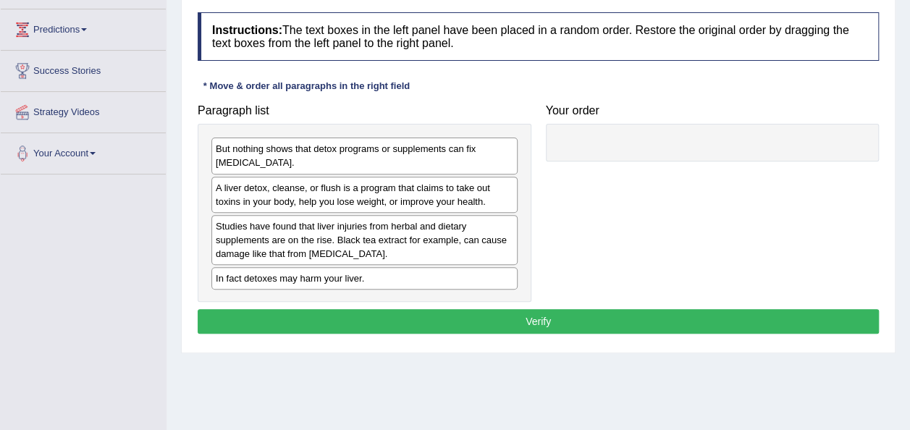
scroll to position [185, 0]
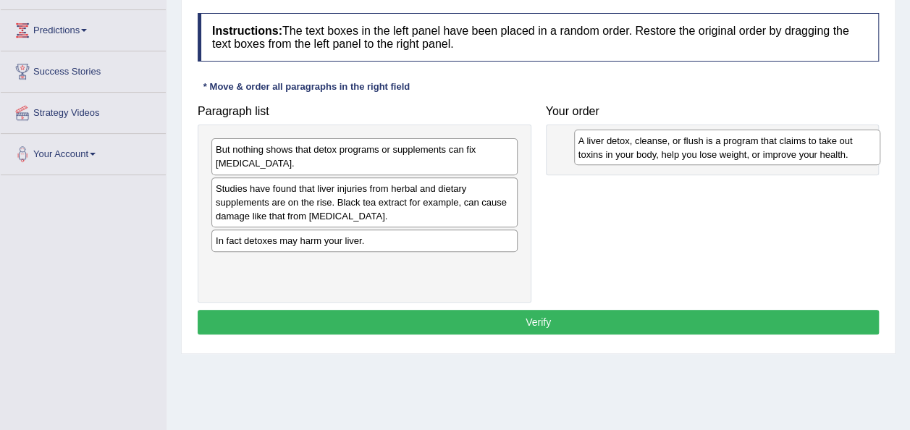
drag, startPoint x: 316, startPoint y: 196, endPoint x: 688, endPoint y: 148, distance: 375.3
click at [688, 148] on div "A liver detox, cleanse, or flush is a program that claims to take out toxins in…" at bounding box center [727, 148] width 306 height 36
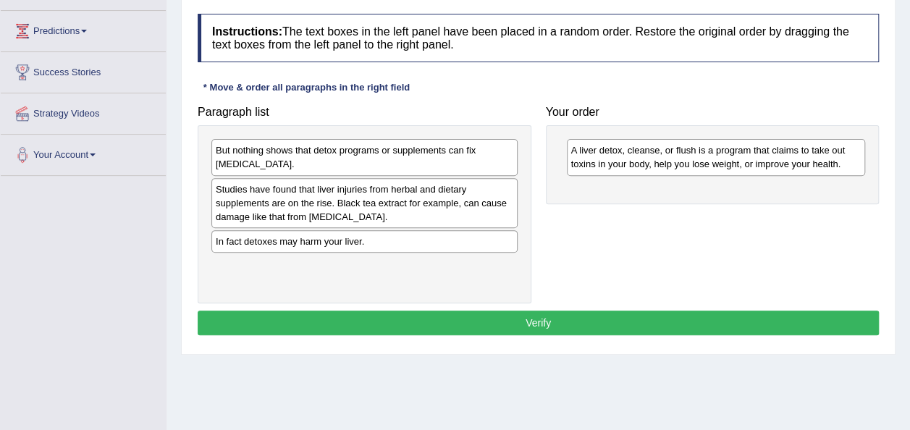
scroll to position [192, 0]
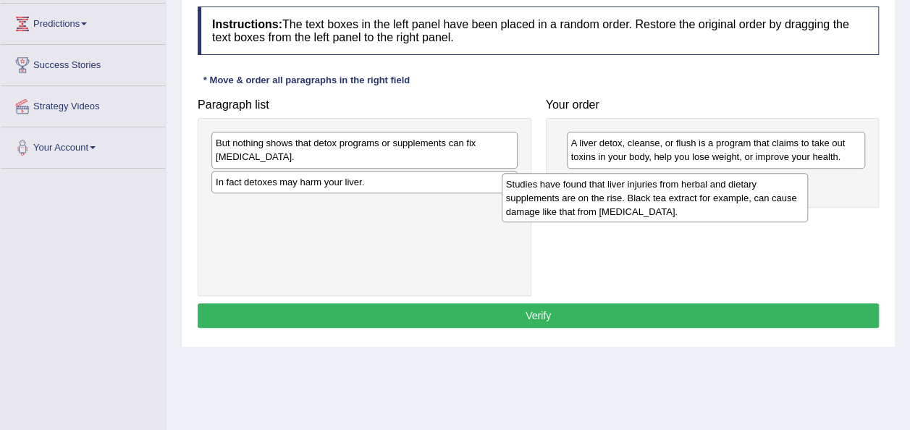
drag, startPoint x: 456, startPoint y: 212, endPoint x: 795, endPoint y: 201, distance: 338.4
click at [795, 201] on div "Studies have found that liver injuries from herbal and dietary supplements are …" at bounding box center [655, 198] width 306 height 50
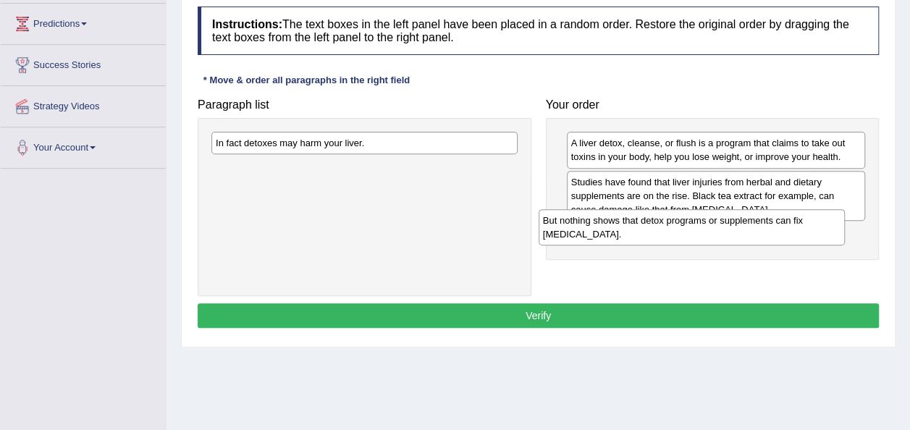
drag, startPoint x: 374, startPoint y: 149, endPoint x: 739, endPoint y: 235, distance: 374.9
click at [739, 235] on div "But nothing shows that detox programs or supplements can fix [MEDICAL_DATA]." at bounding box center [692, 227] width 306 height 36
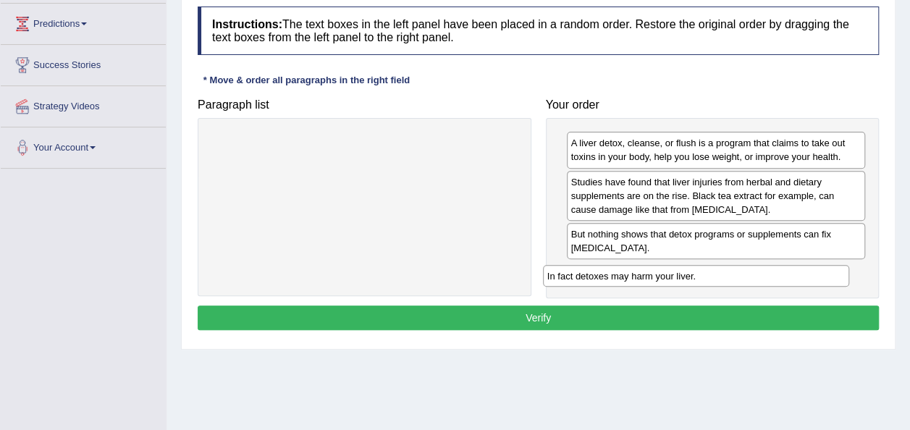
drag, startPoint x: 448, startPoint y: 143, endPoint x: 781, endPoint y: 277, distance: 358.2
click at [781, 277] on div "In fact detoxes may harm your liver." at bounding box center [696, 276] width 306 height 22
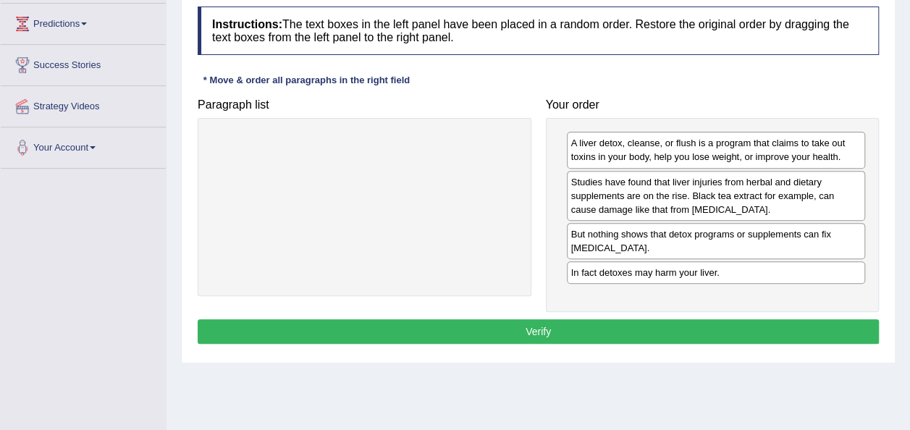
click at [669, 329] on button "Verify" at bounding box center [539, 331] width 682 height 25
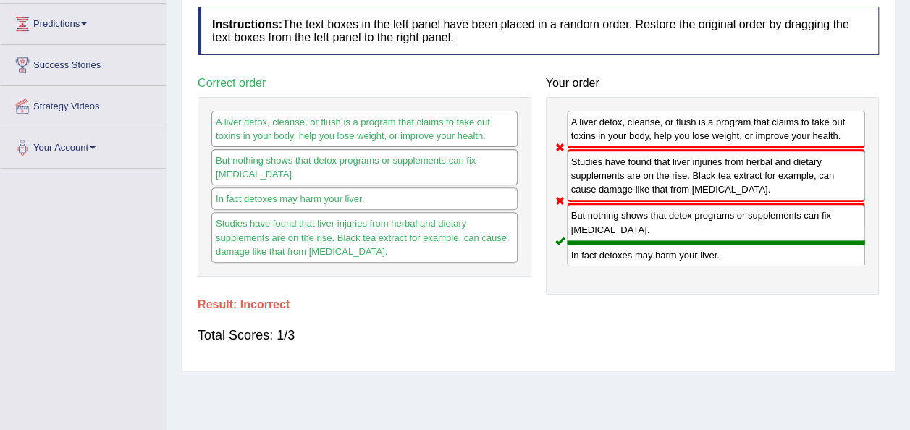
click at [745, 88] on h4 "Your order" at bounding box center [713, 83] width 334 height 13
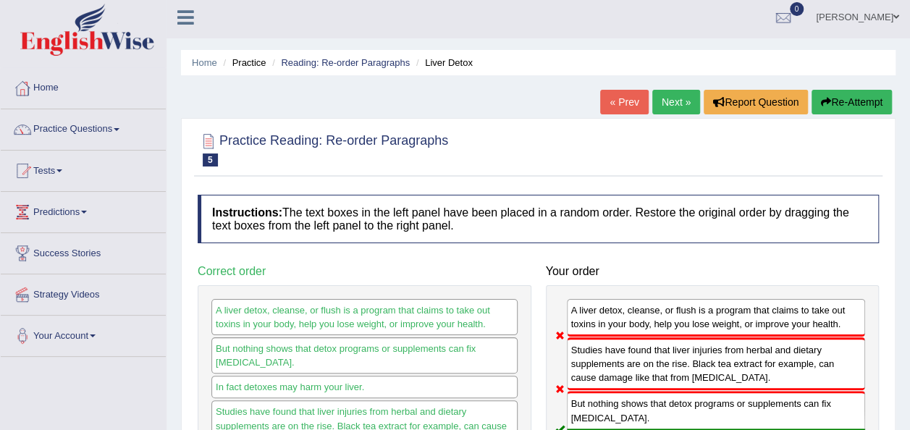
scroll to position [3, 0]
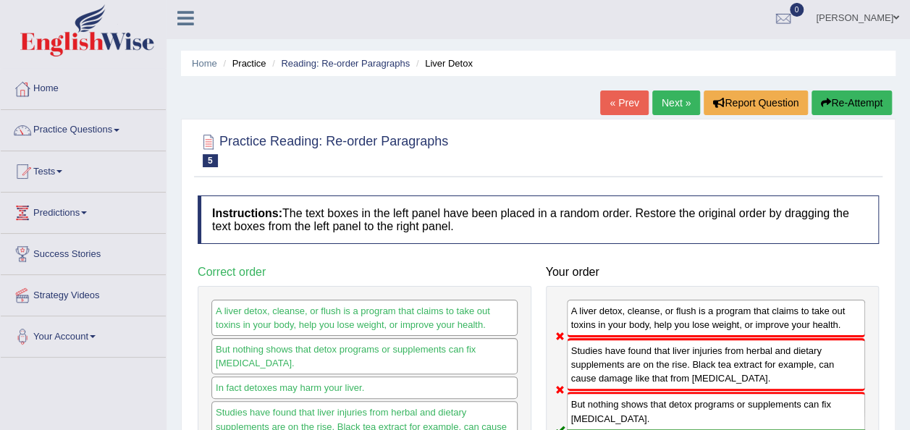
click at [858, 101] on button "Re-Attempt" at bounding box center [852, 103] width 80 height 25
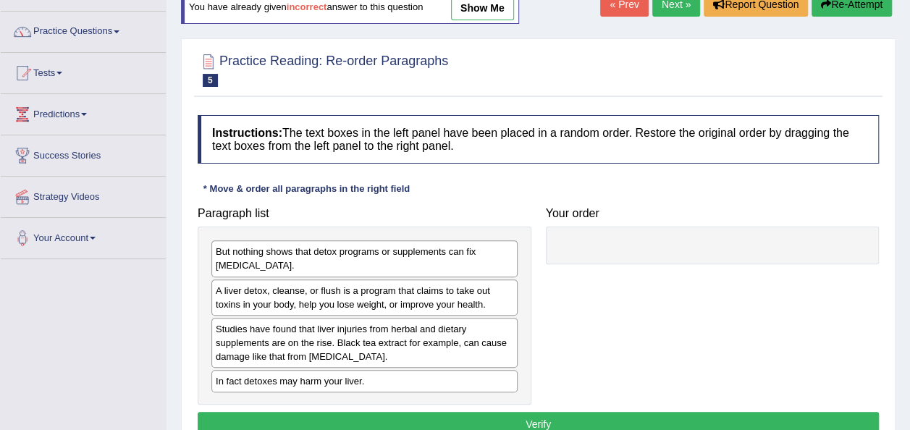
scroll to position [106, 0]
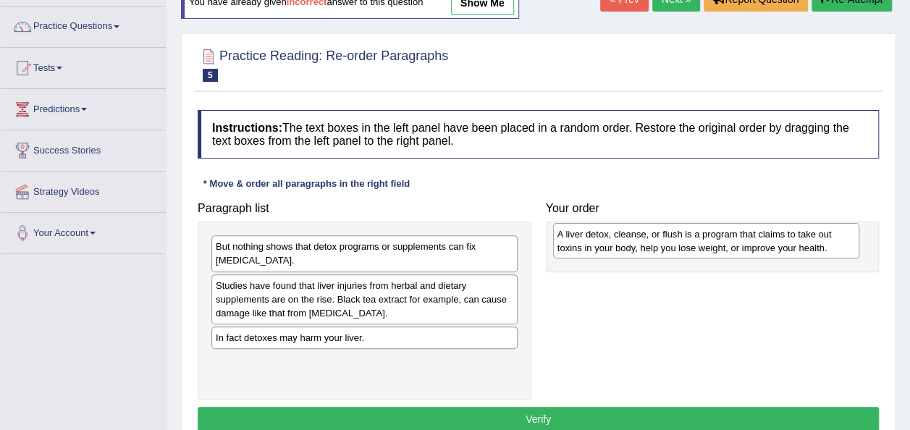
drag, startPoint x: 435, startPoint y: 292, endPoint x: 793, endPoint y: 246, distance: 360.7
click at [793, 246] on div "A liver detox, cleanse, or flush is a program that claims to take out toxins in…" at bounding box center [706, 241] width 306 height 36
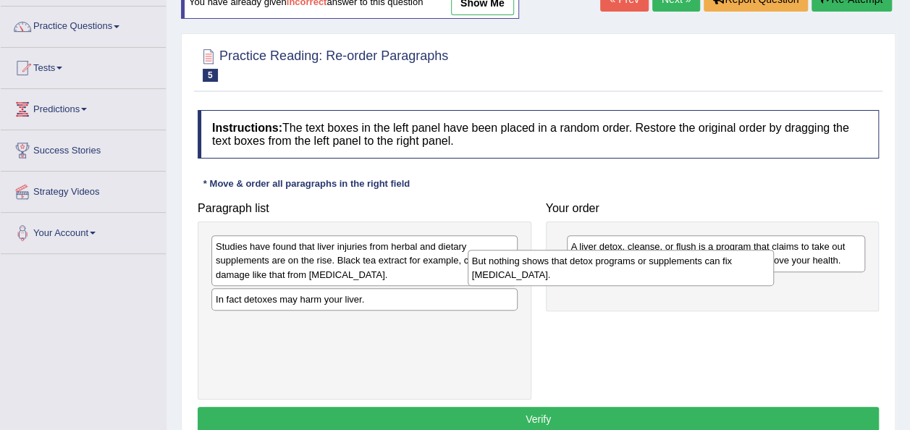
drag, startPoint x: 465, startPoint y: 259, endPoint x: 742, endPoint y: 283, distance: 277.8
click at [742, 283] on div "But nothing shows that detox programs or supplements can fix liver damage." at bounding box center [621, 268] width 306 height 36
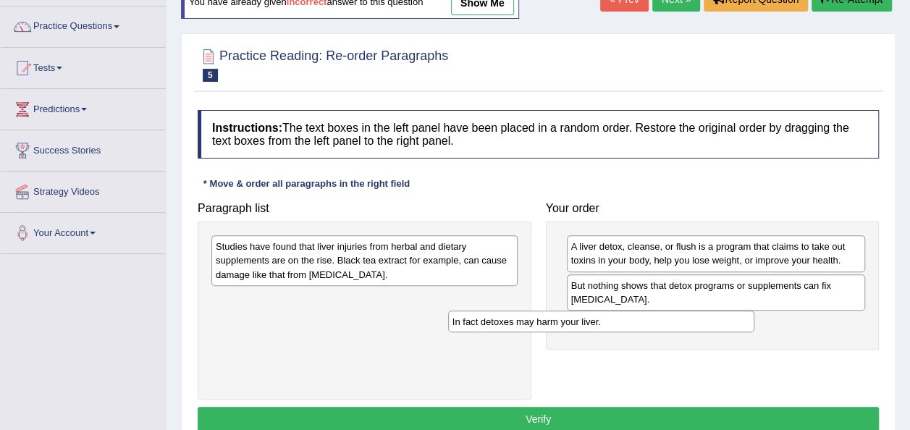
drag, startPoint x: 440, startPoint y: 298, endPoint x: 698, endPoint y: 322, distance: 259.7
click at [698, 322] on div "In fact detoxes may harm your liver." at bounding box center [601, 322] width 306 height 22
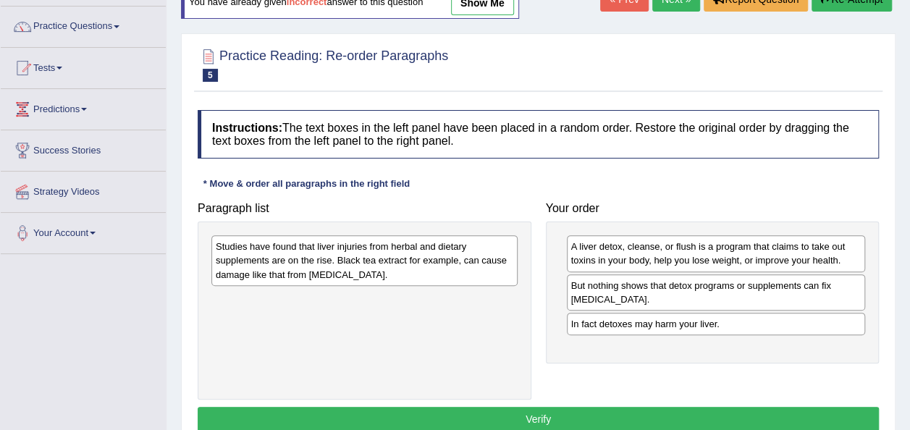
click at [489, 265] on div "Studies have found that liver injuries from herbal and dietary supplements are …" at bounding box center [364, 260] width 306 height 50
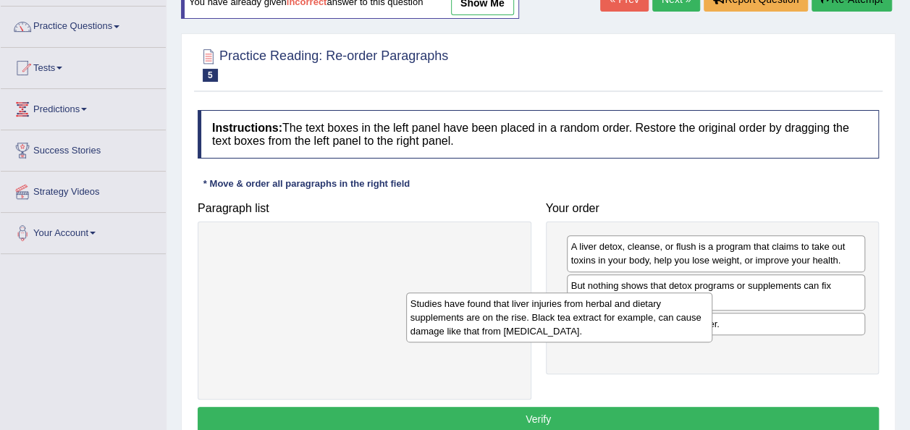
drag, startPoint x: 436, startPoint y: 272, endPoint x: 666, endPoint y: 394, distance: 259.9
click at [666, 343] on div "Studies have found that liver injuries from herbal and dietary supplements are …" at bounding box center [559, 318] width 306 height 50
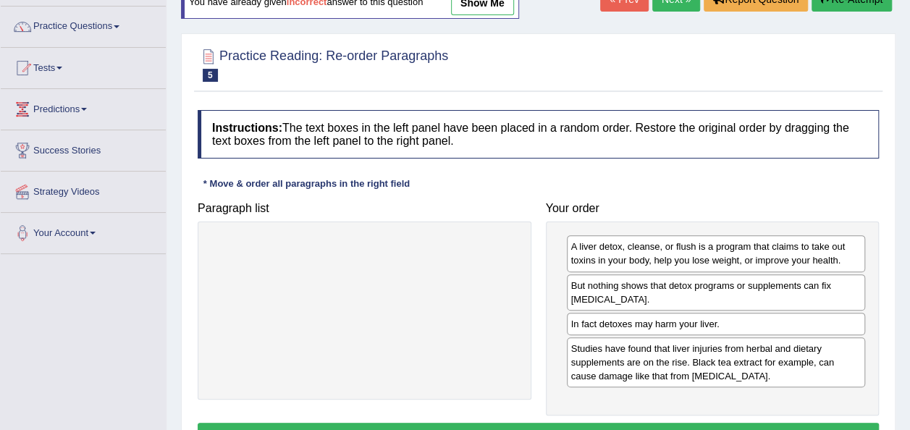
click at [675, 423] on button "Verify" at bounding box center [539, 435] width 682 height 25
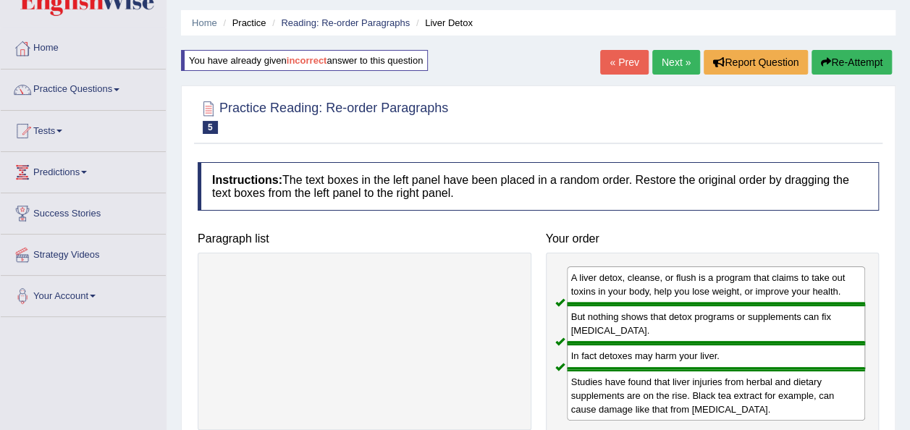
scroll to position [43, 0]
click at [684, 66] on link "Next »" at bounding box center [677, 63] width 48 height 25
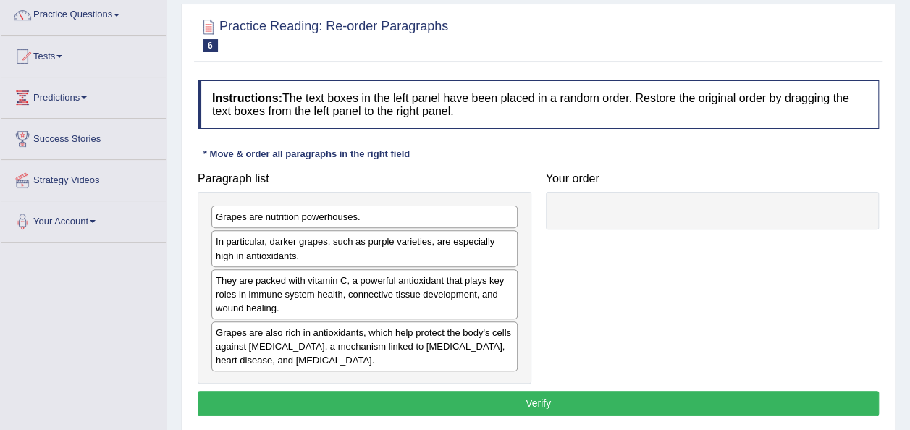
scroll to position [120, 0]
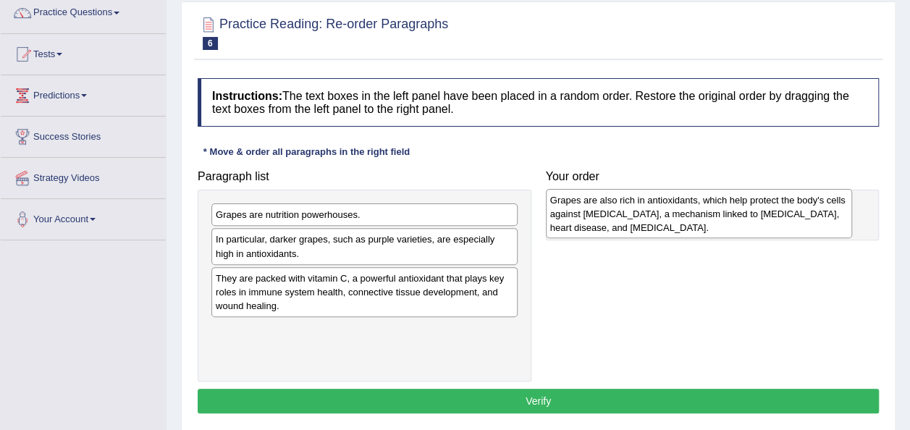
drag, startPoint x: 348, startPoint y: 351, endPoint x: 697, endPoint y: 222, distance: 372.2
click at [697, 222] on div "Grapes are also rich in antioxidants, which help protect the body's cells again…" at bounding box center [699, 214] width 306 height 50
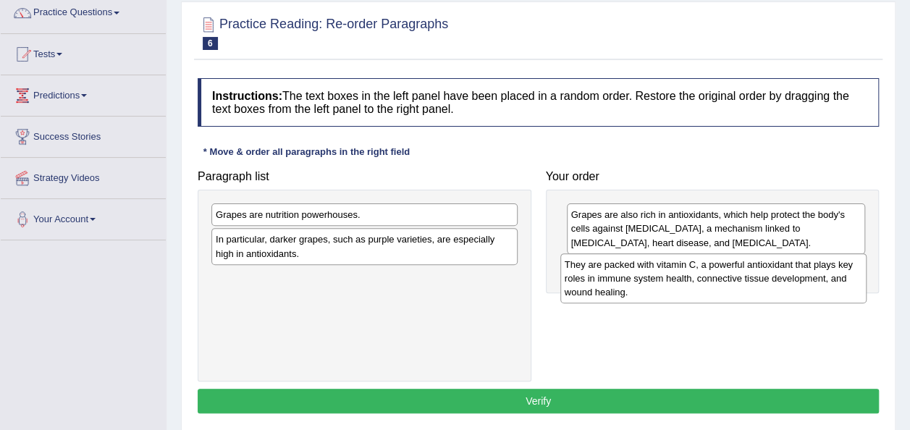
drag, startPoint x: 417, startPoint y: 294, endPoint x: 766, endPoint y: 282, distance: 349.3
click at [766, 282] on div "They are packed with vitamin C, a powerful antioxidant that plays key roles in …" at bounding box center [714, 279] width 306 height 50
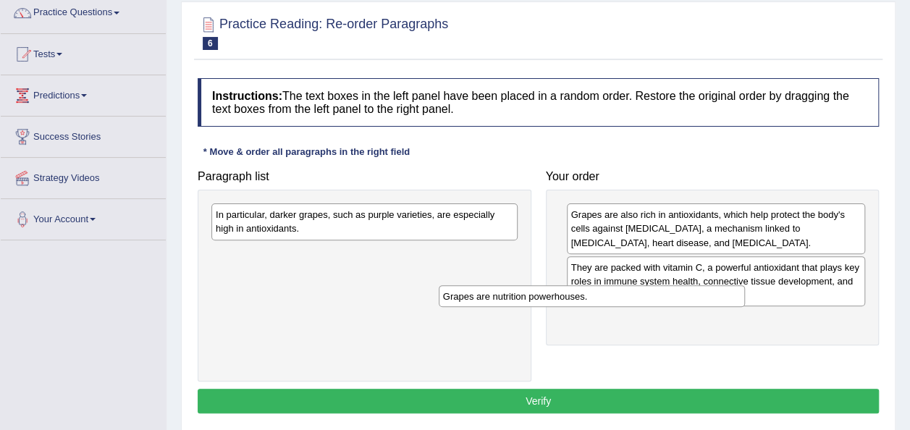
drag, startPoint x: 448, startPoint y: 222, endPoint x: 722, endPoint y: 315, distance: 290.0
click at [722, 307] on div "Grapes are nutrition powerhouses." at bounding box center [592, 296] width 306 height 22
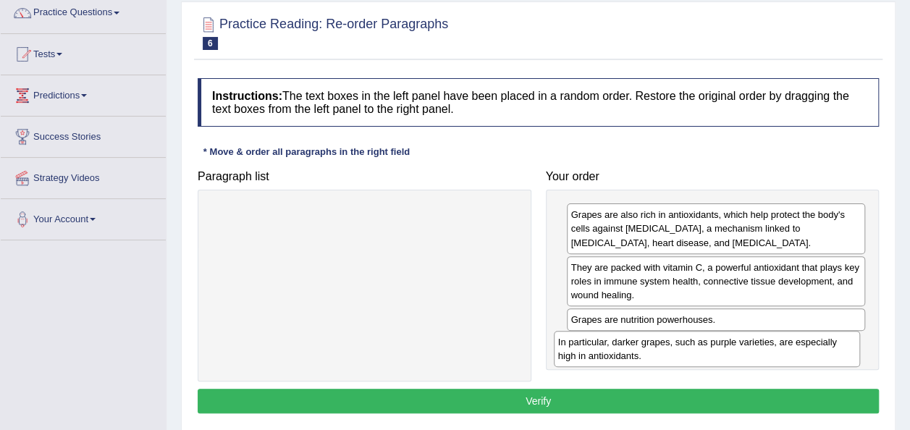
drag, startPoint x: 411, startPoint y: 226, endPoint x: 755, endPoint y: 352, distance: 366.4
click at [755, 352] on div "In particular, darker grapes, such as purple varieties, are especially high in …" at bounding box center [707, 349] width 306 height 36
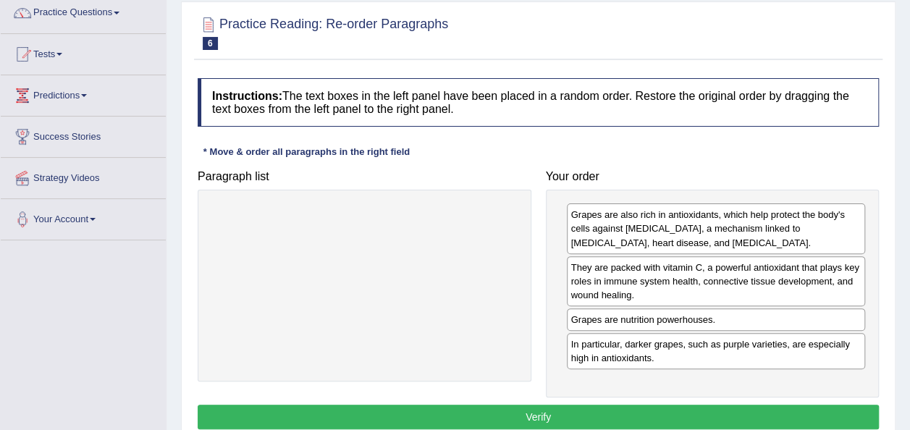
scroll to position [205, 0]
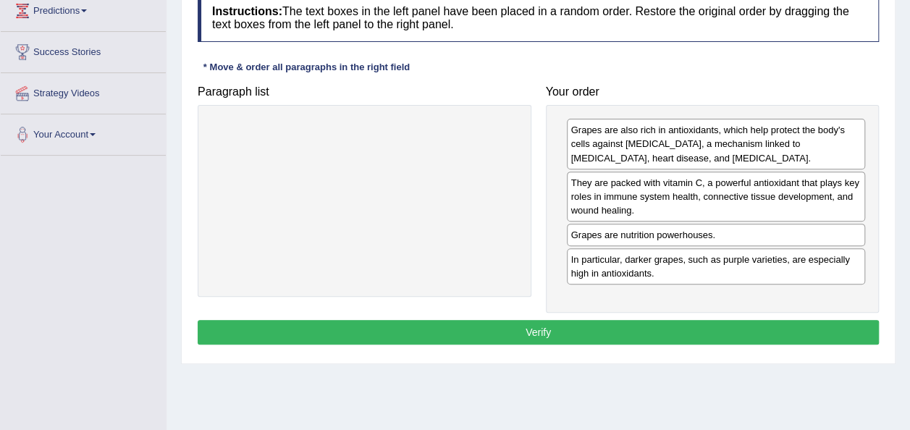
click at [661, 330] on button "Verify" at bounding box center [539, 332] width 682 height 25
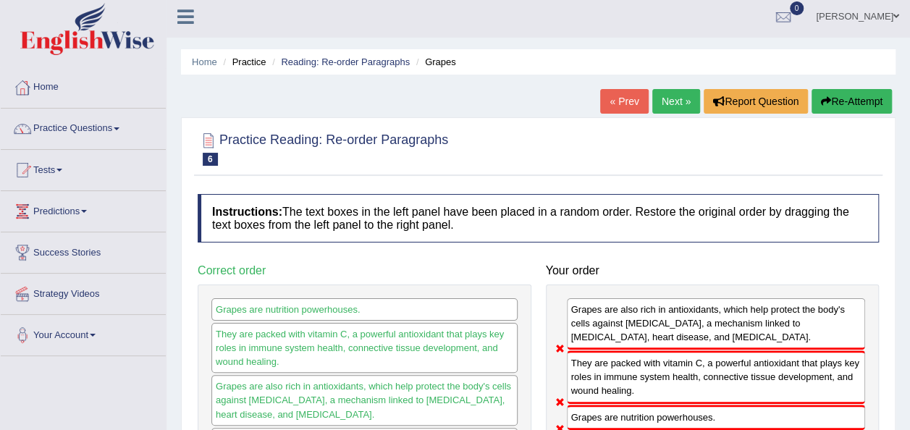
scroll to position [0, 0]
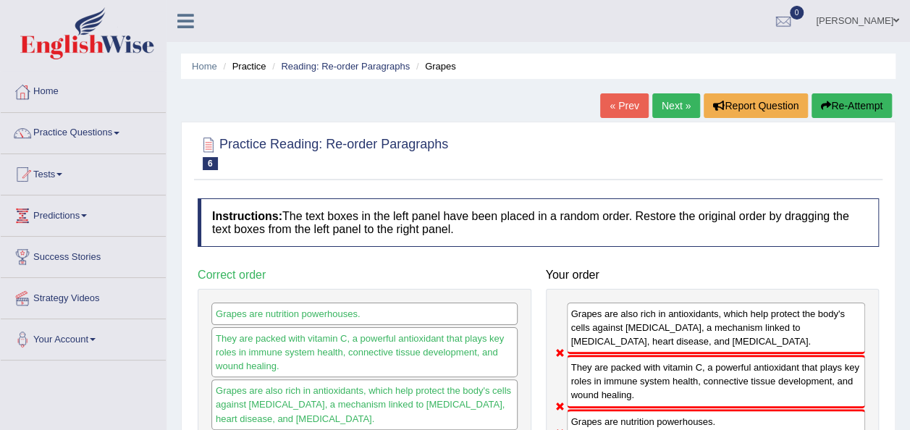
click at [838, 104] on button "Re-Attempt" at bounding box center [852, 105] width 80 height 25
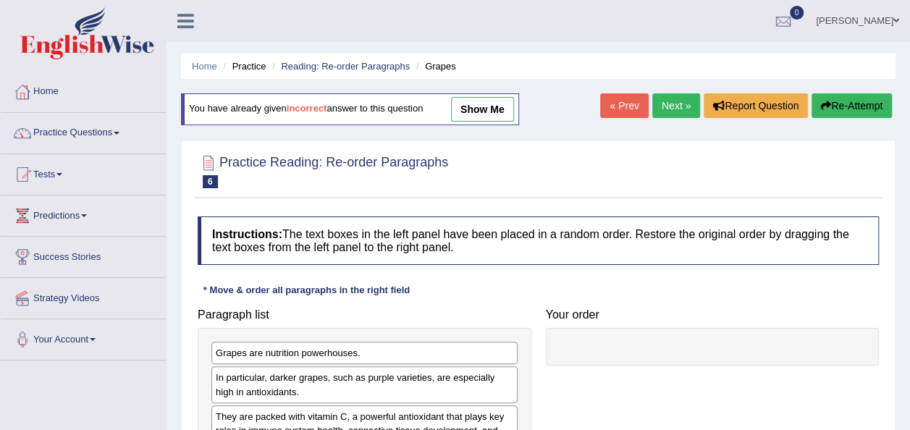
scroll to position [125, 0]
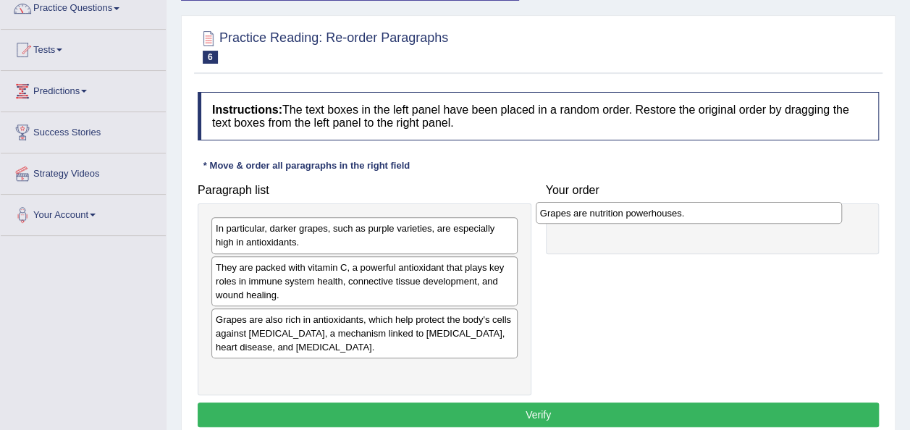
drag, startPoint x: 462, startPoint y: 224, endPoint x: 787, endPoint y: 209, distance: 325.6
click at [787, 209] on div "Grapes are nutrition powerhouses." at bounding box center [689, 213] width 306 height 22
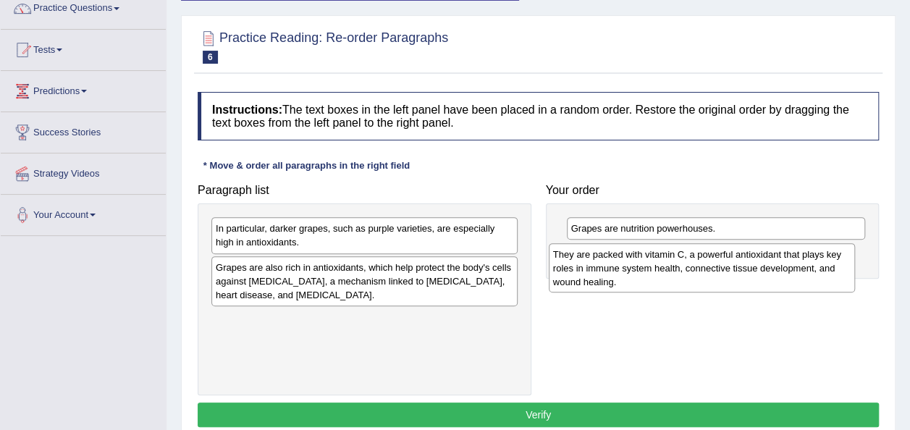
drag, startPoint x: 437, startPoint y: 277, endPoint x: 776, endPoint y: 264, distance: 339.2
click at [776, 264] on div "They are packed with vitamin C, a powerful antioxidant that plays key roles in …" at bounding box center [702, 268] width 306 height 50
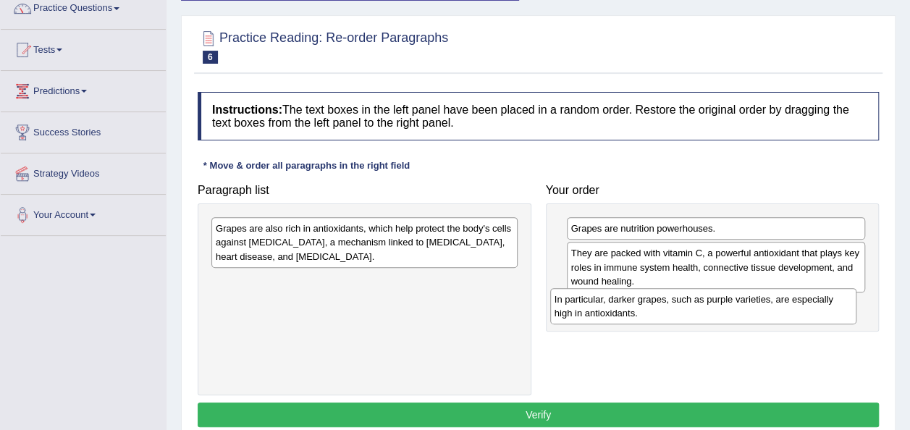
drag, startPoint x: 487, startPoint y: 235, endPoint x: 828, endPoint y: 304, distance: 347.4
click at [828, 304] on div "In particular, darker grapes, such as purple varieties, are especially high in …" at bounding box center [703, 306] width 306 height 36
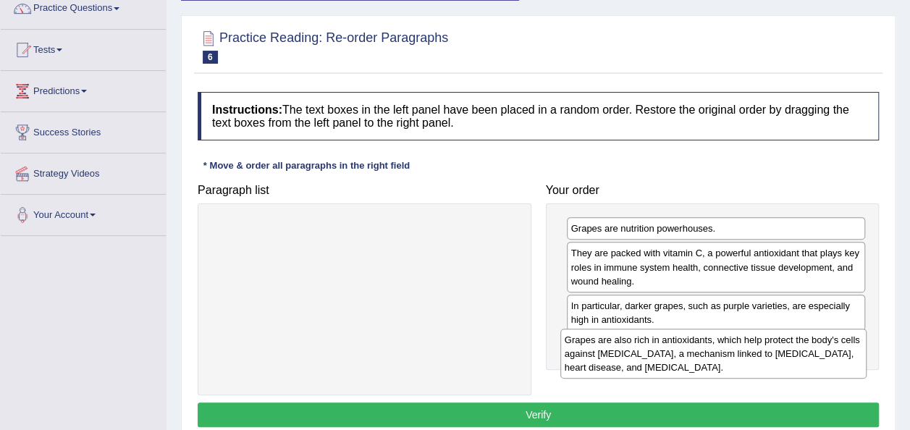
drag, startPoint x: 458, startPoint y: 242, endPoint x: 805, endPoint y: 353, distance: 365.1
click at [805, 353] on div "Grapes are also rich in antioxidants, which help protect the body's cells again…" at bounding box center [714, 354] width 306 height 50
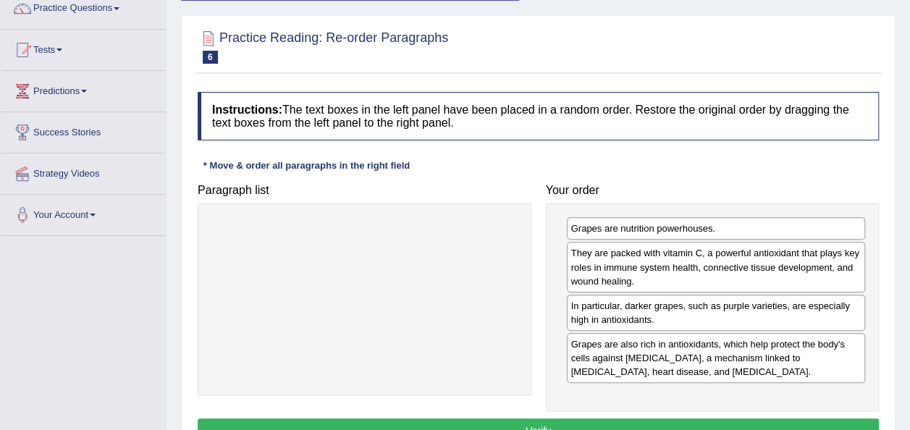
scroll to position [216, 0]
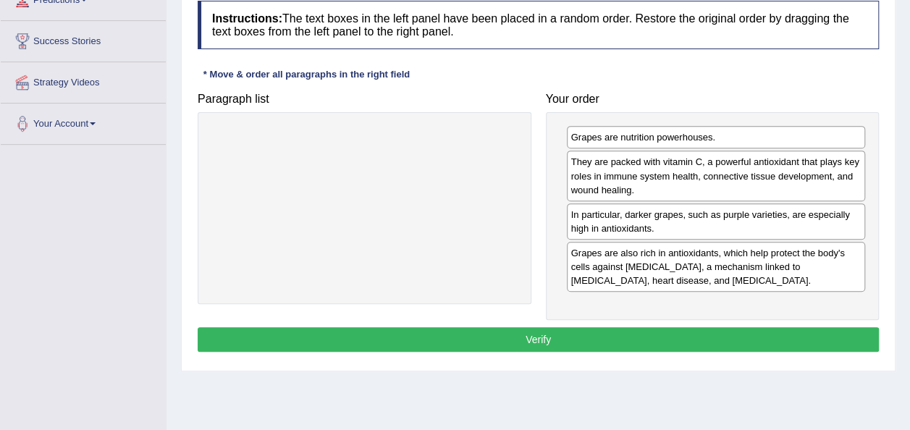
click at [765, 335] on button "Verify" at bounding box center [539, 339] width 682 height 25
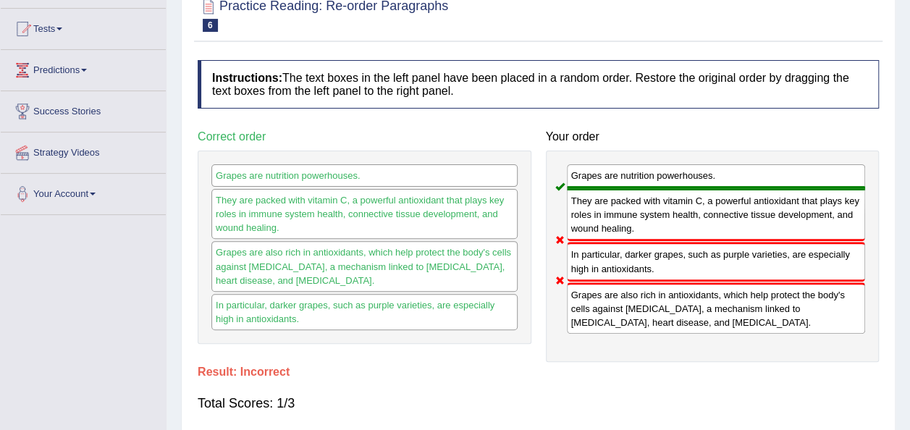
scroll to position [0, 0]
